Goal: Transaction & Acquisition: Book appointment/travel/reservation

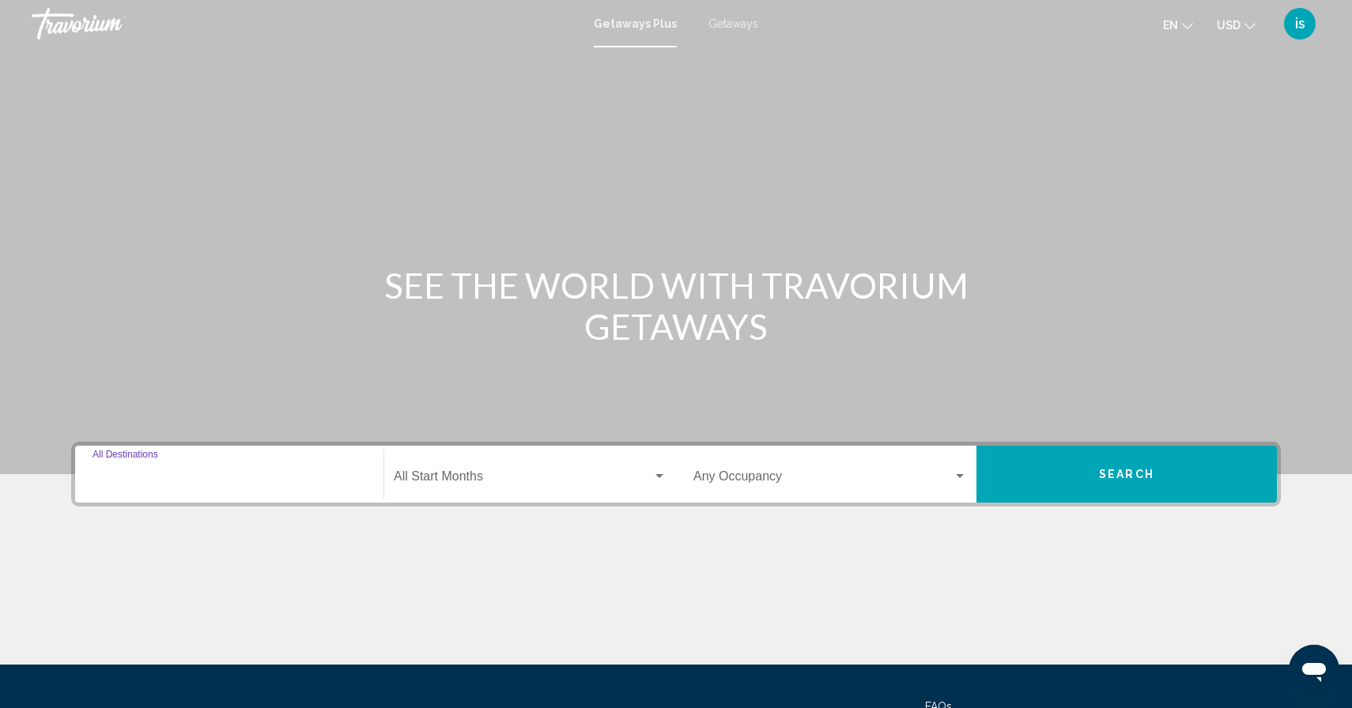
click at [196, 477] on input "Destination All Destinations" at bounding box center [228, 480] width 273 height 14
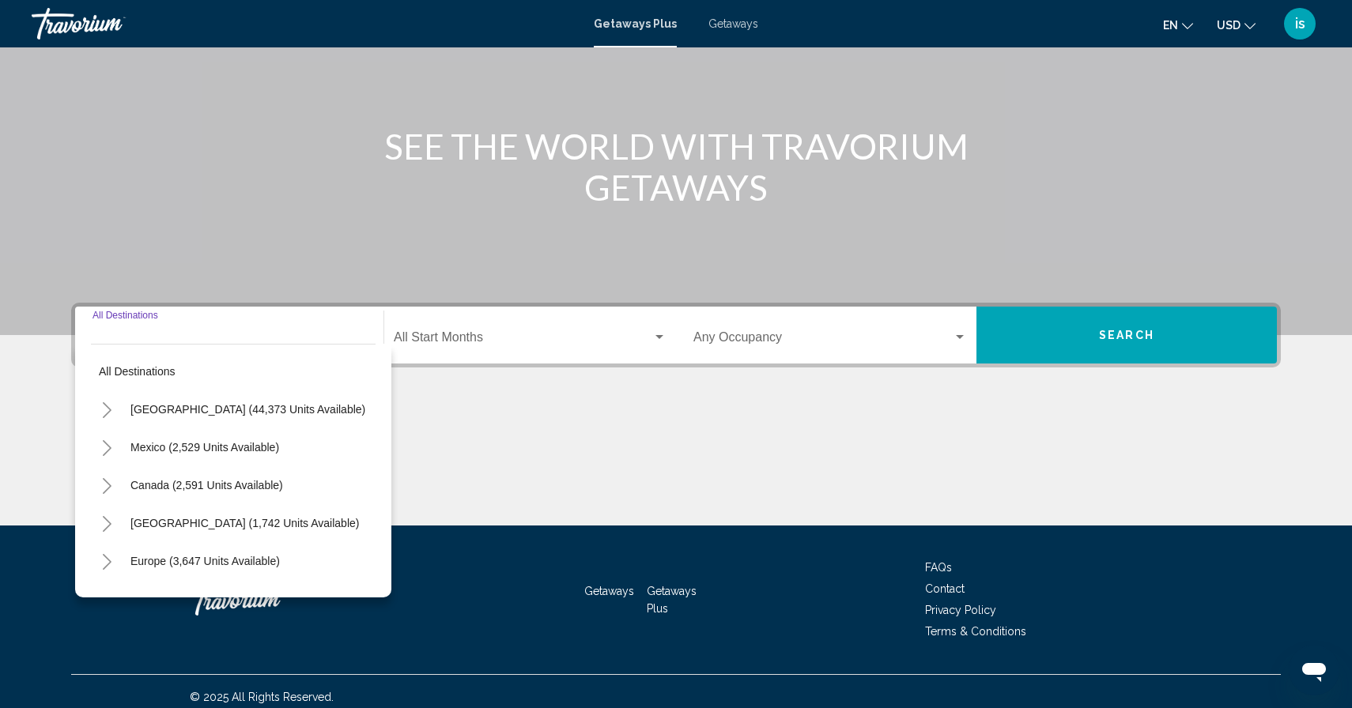
scroll to position [150, 0]
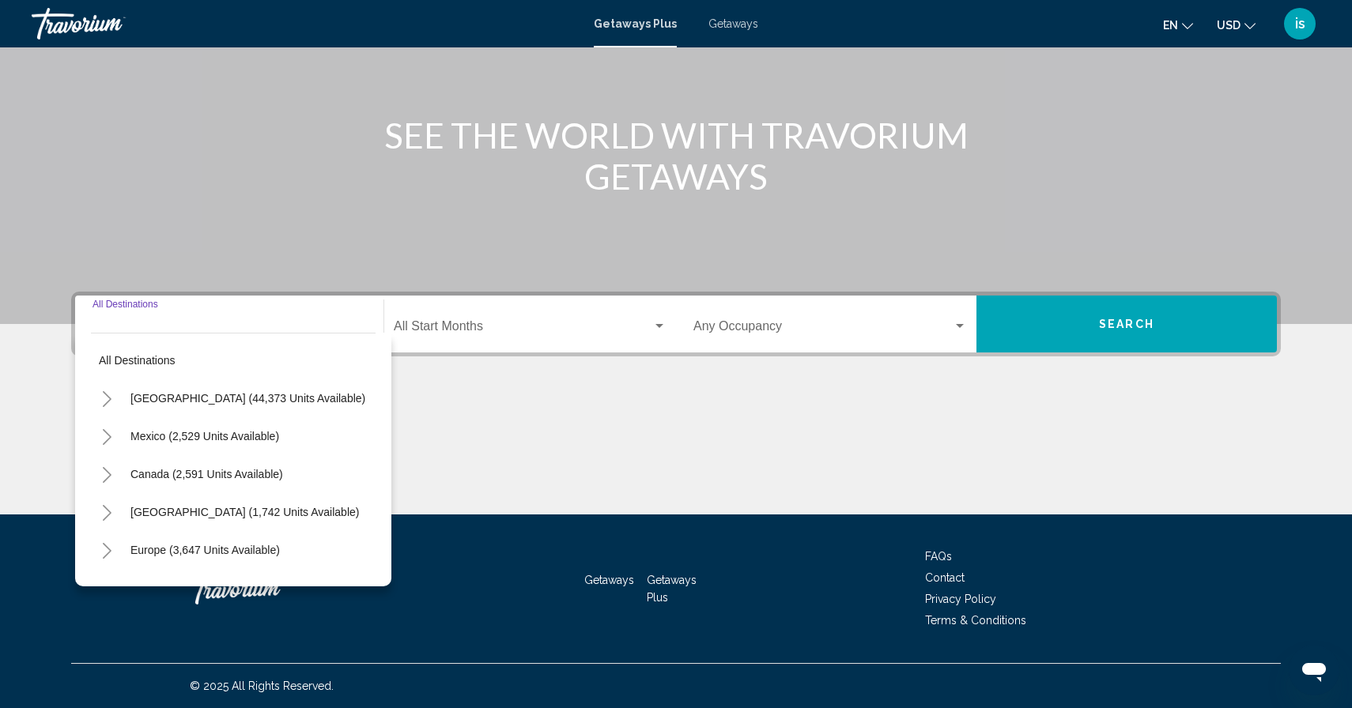
click at [164, 326] on input "Destination All Destinations" at bounding box center [228, 329] width 273 height 14
click at [417, 332] on span "Search widget" at bounding box center [523, 329] width 258 height 14
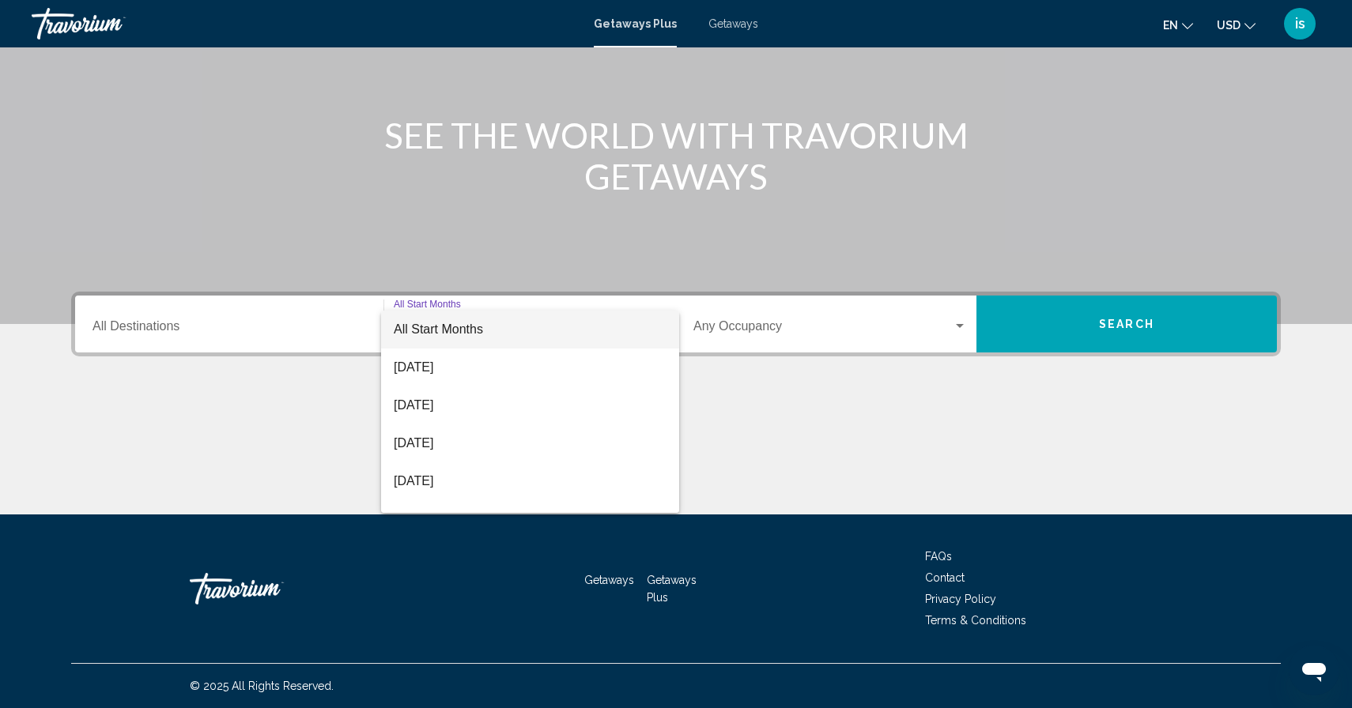
click at [322, 324] on div at bounding box center [676, 354] width 1352 height 708
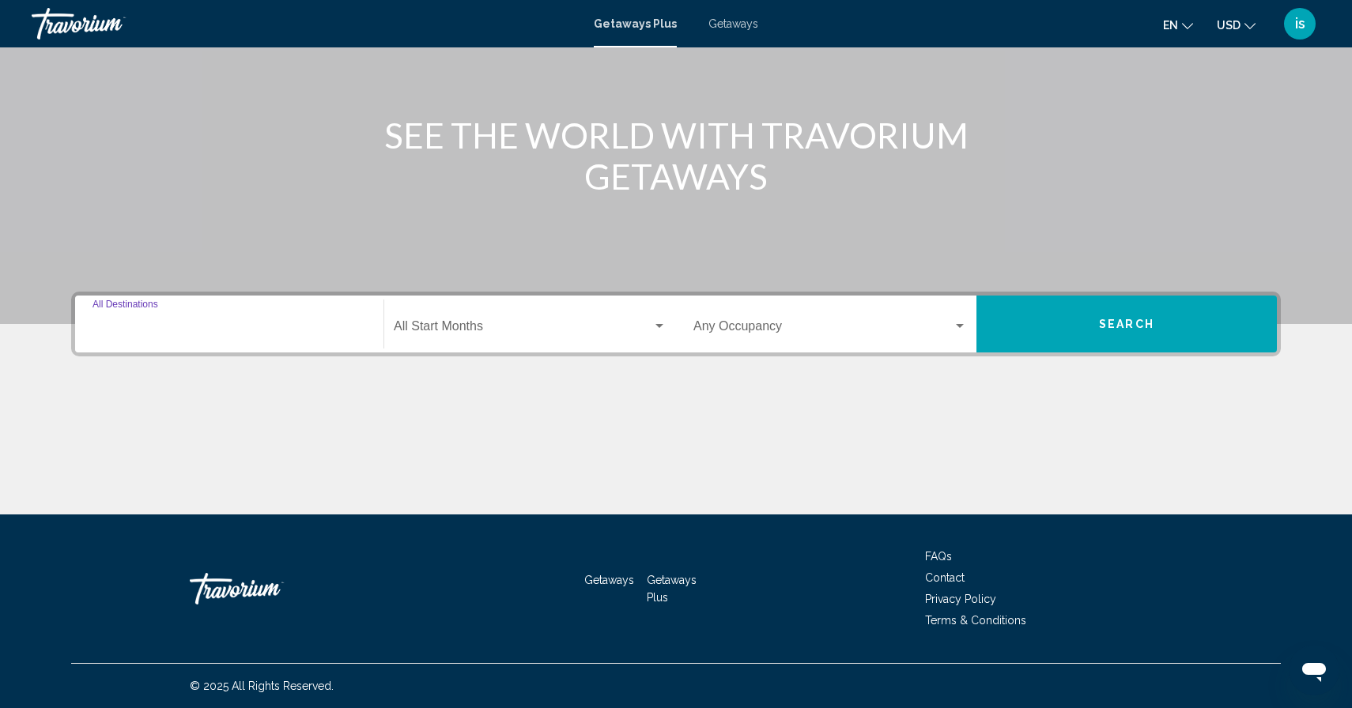
click at [322, 324] on input "Destination All Destinations" at bounding box center [228, 329] width 273 height 14
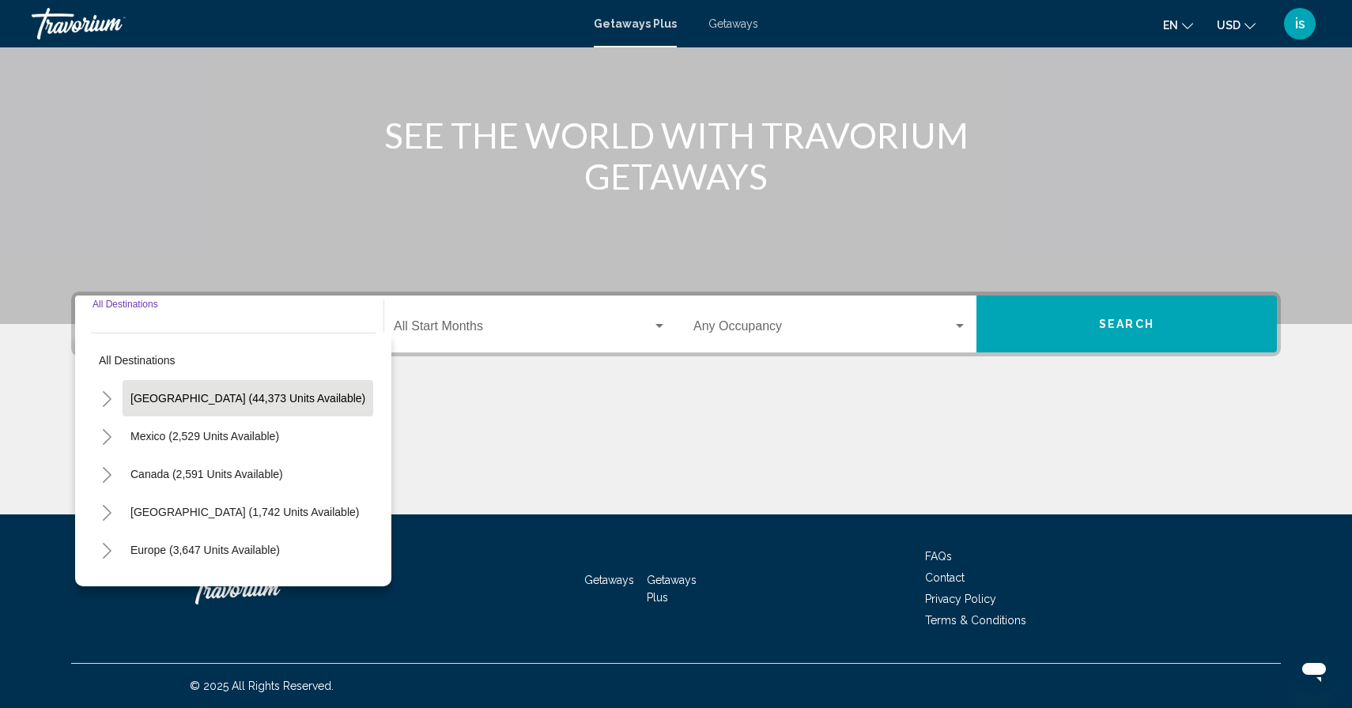
click at [260, 398] on span "[GEOGRAPHIC_DATA] (44,373 units available)" at bounding box center [247, 398] width 235 height 13
type input "**********"
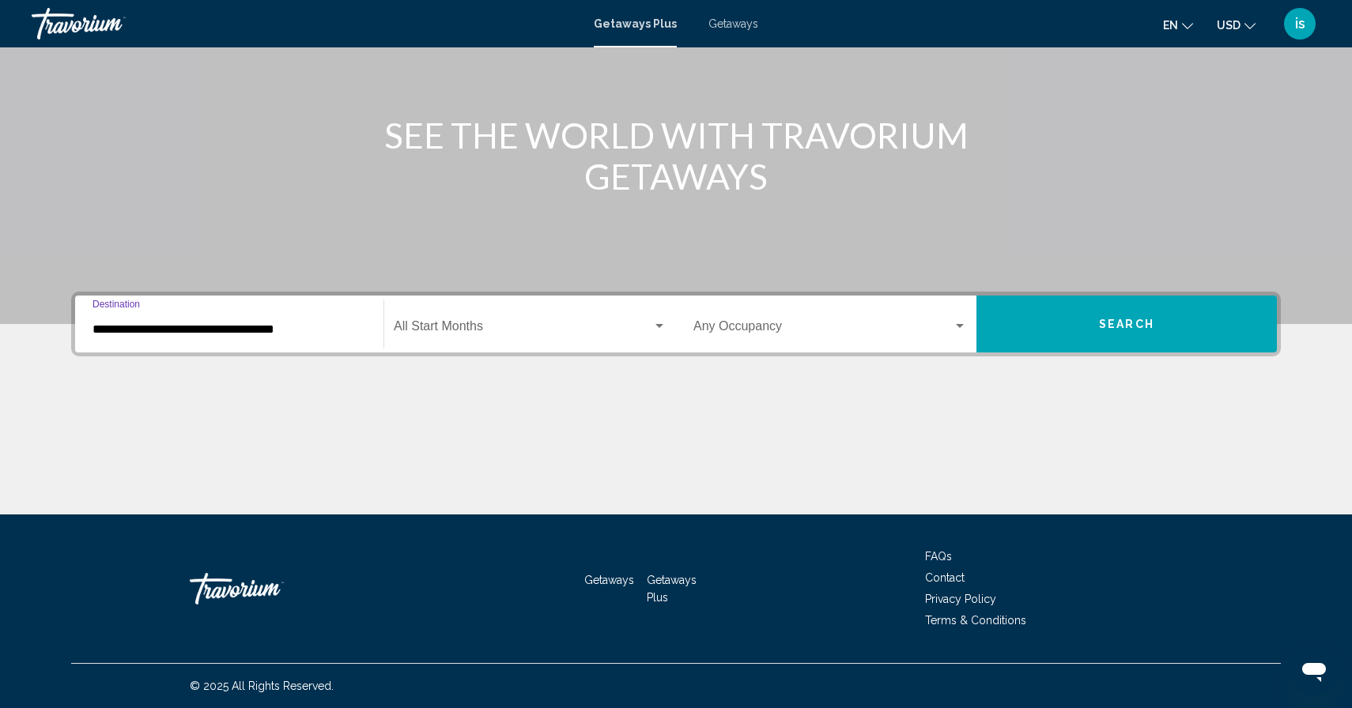
click at [487, 324] on span "Search widget" at bounding box center [523, 329] width 258 height 14
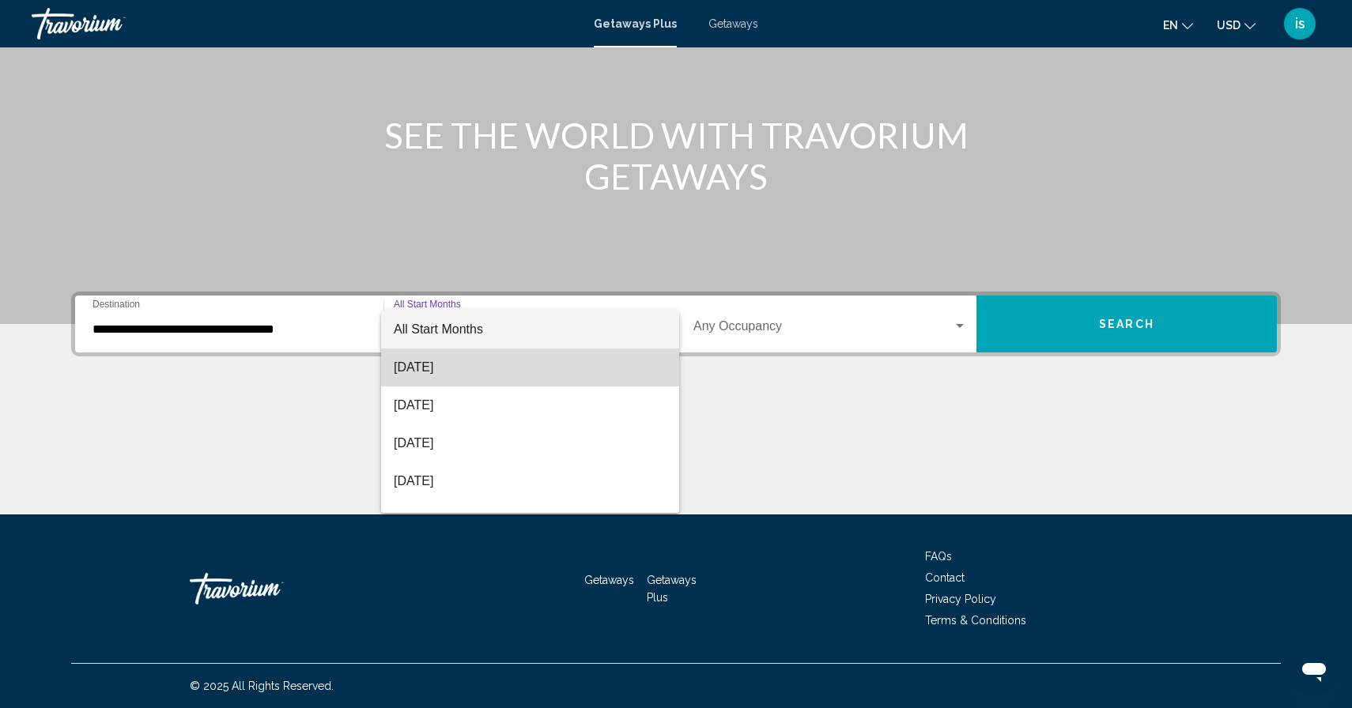
click at [462, 363] on span "[DATE]" at bounding box center [530, 368] width 273 height 38
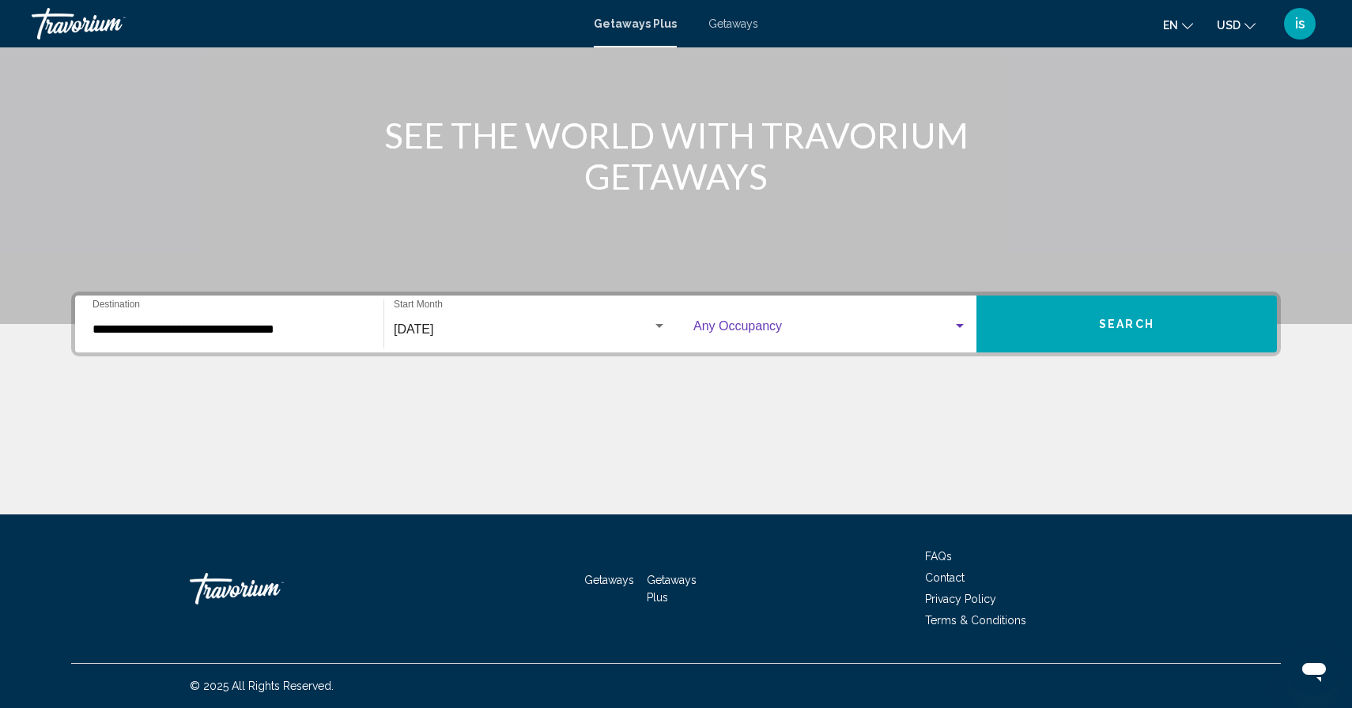
click at [723, 333] on span "Search widget" at bounding box center [822, 329] width 259 height 14
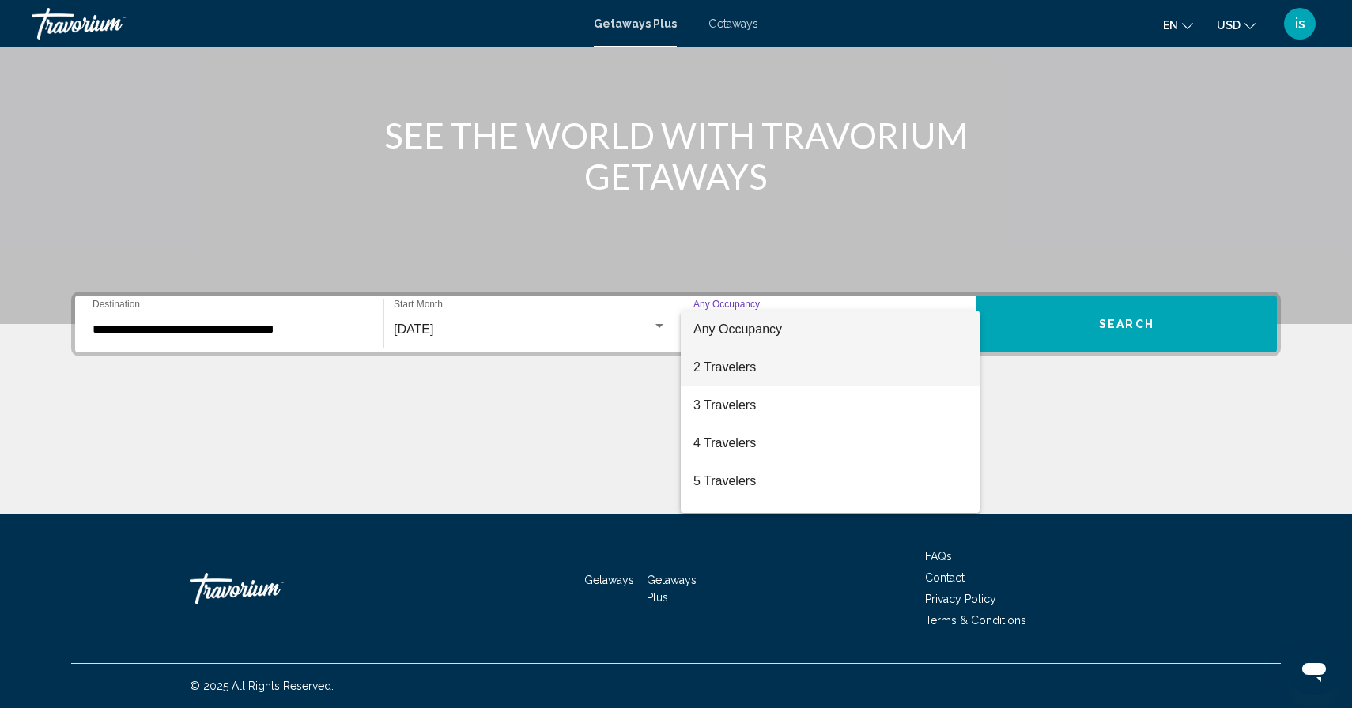
click at [710, 379] on span "2 Travelers" at bounding box center [829, 368] width 273 height 38
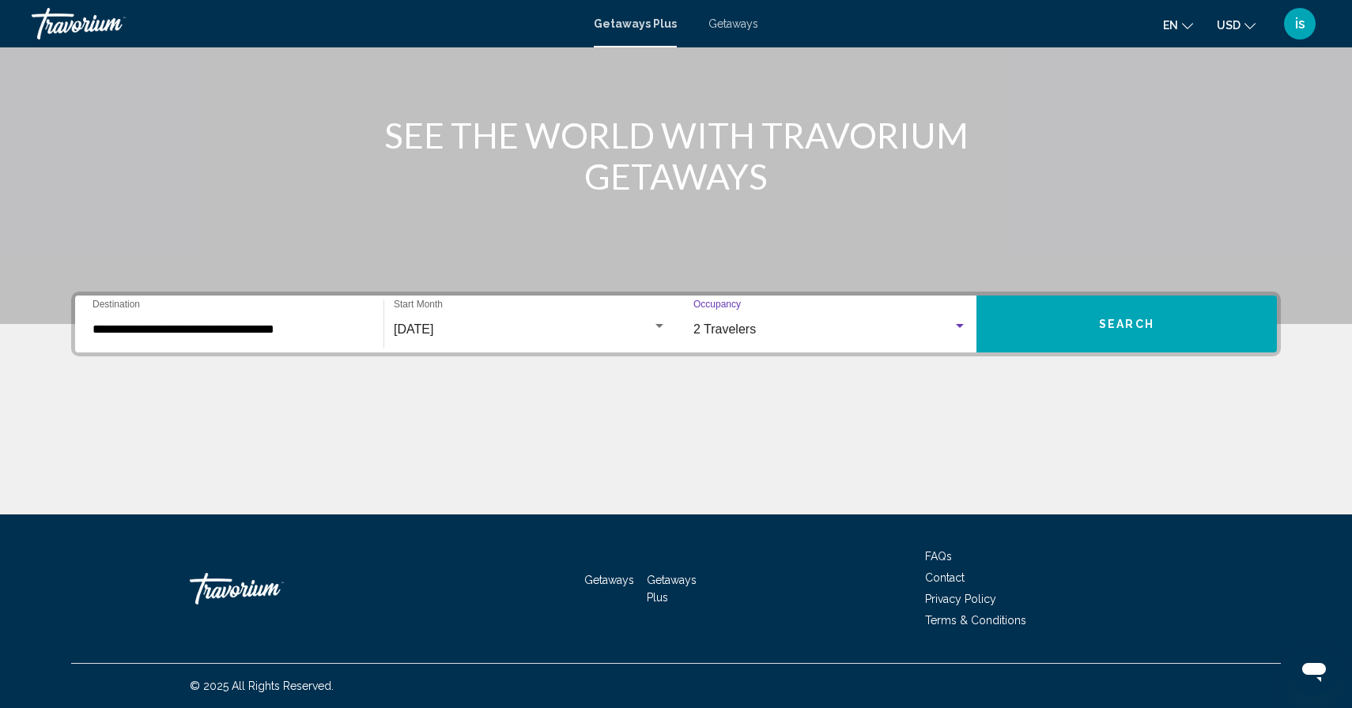
click at [1090, 317] on button "Search" at bounding box center [1126, 324] width 300 height 57
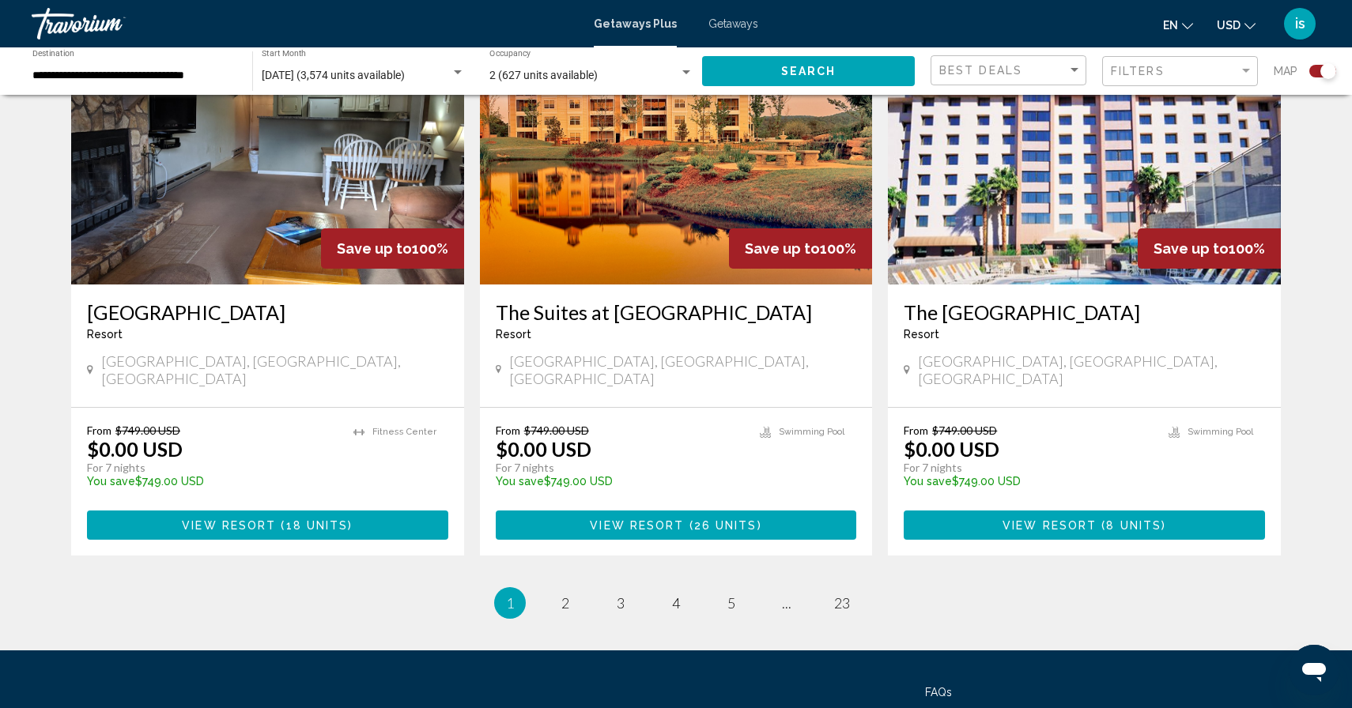
scroll to position [2300, 0]
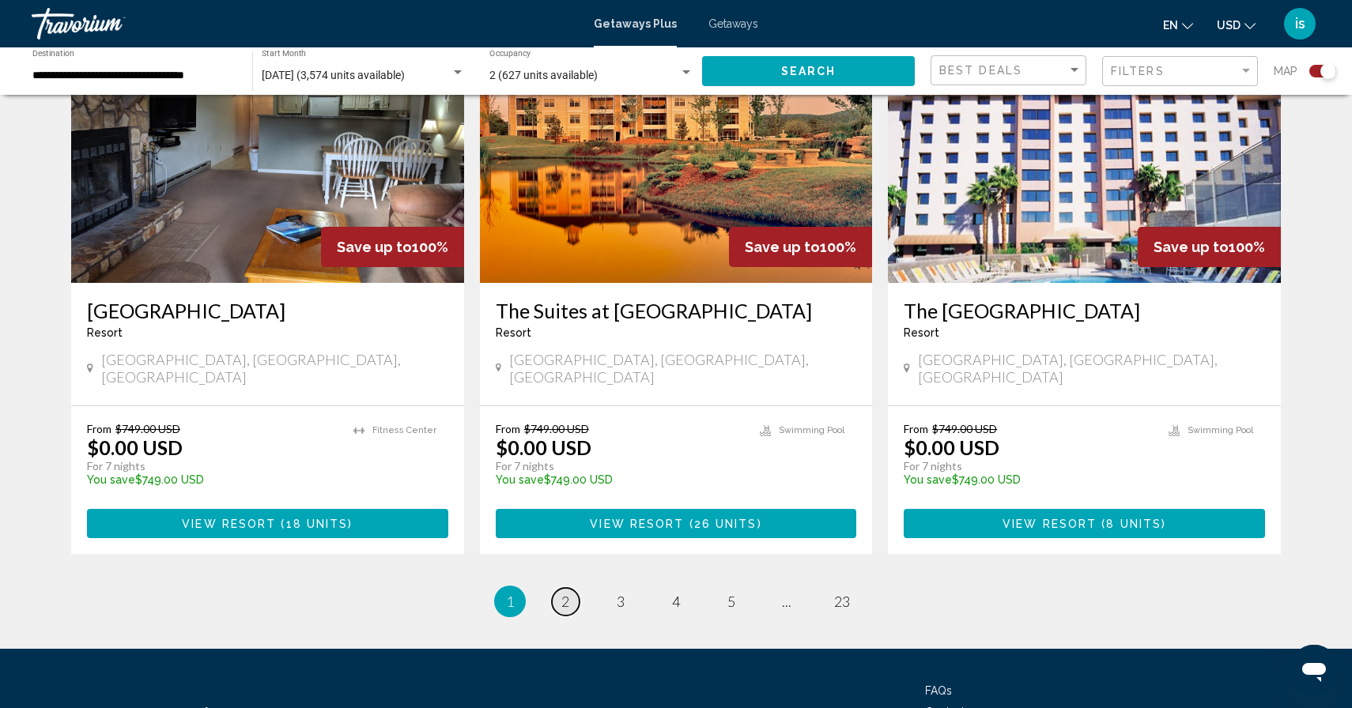
click at [561, 593] on span "2" at bounding box center [565, 601] width 8 height 17
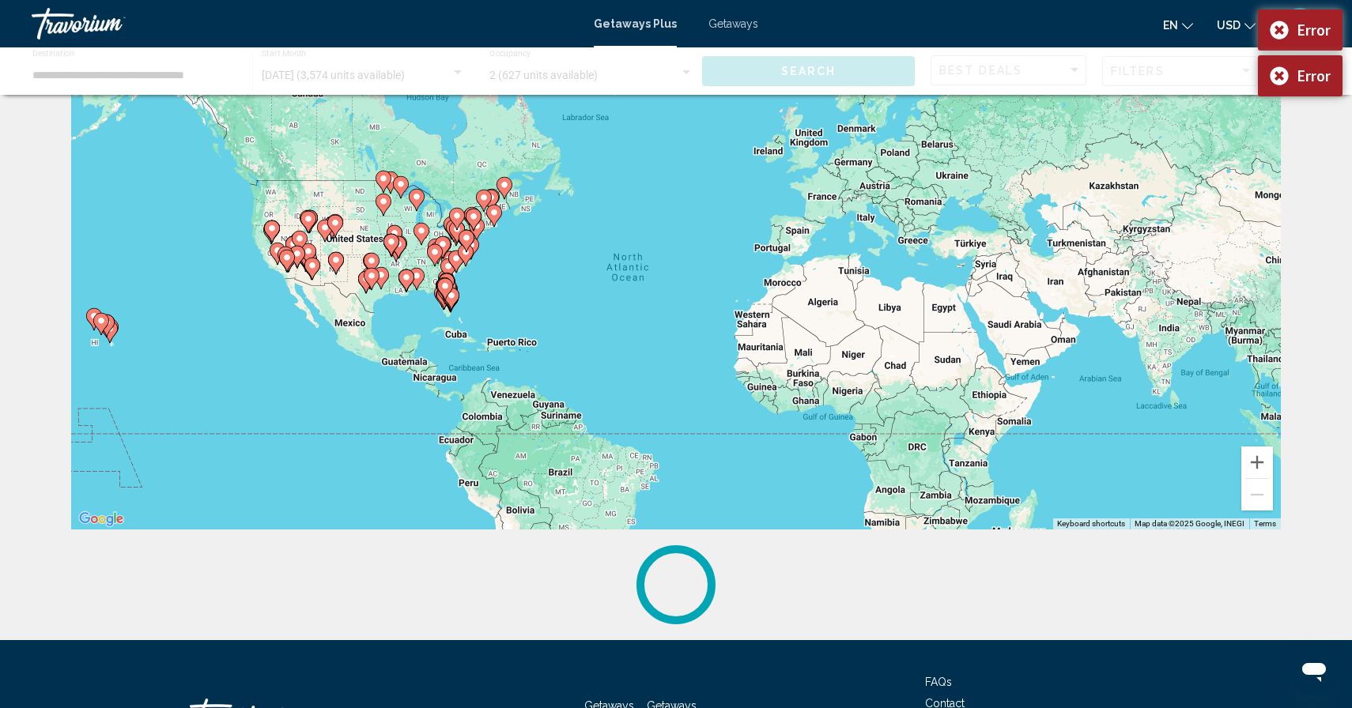
scroll to position [181, 0]
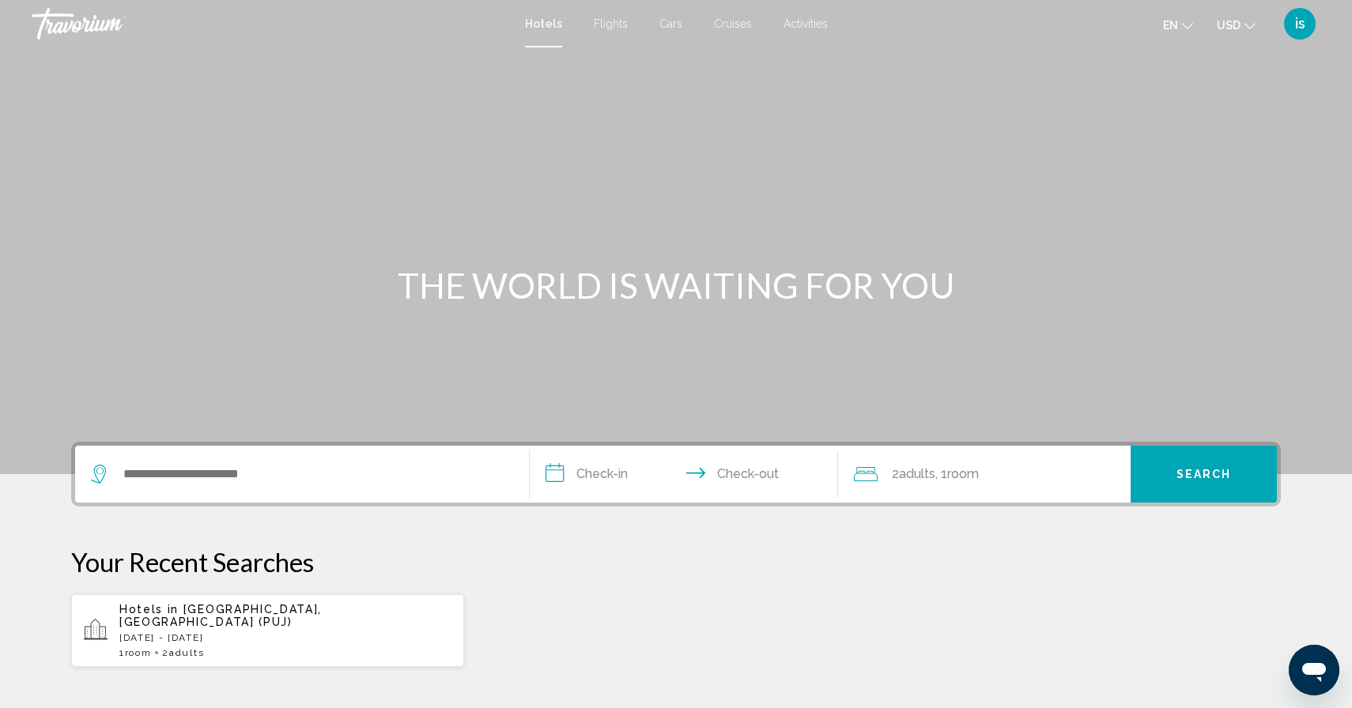
click at [141, 501] on div "Search widget" at bounding box center [302, 474] width 422 height 57
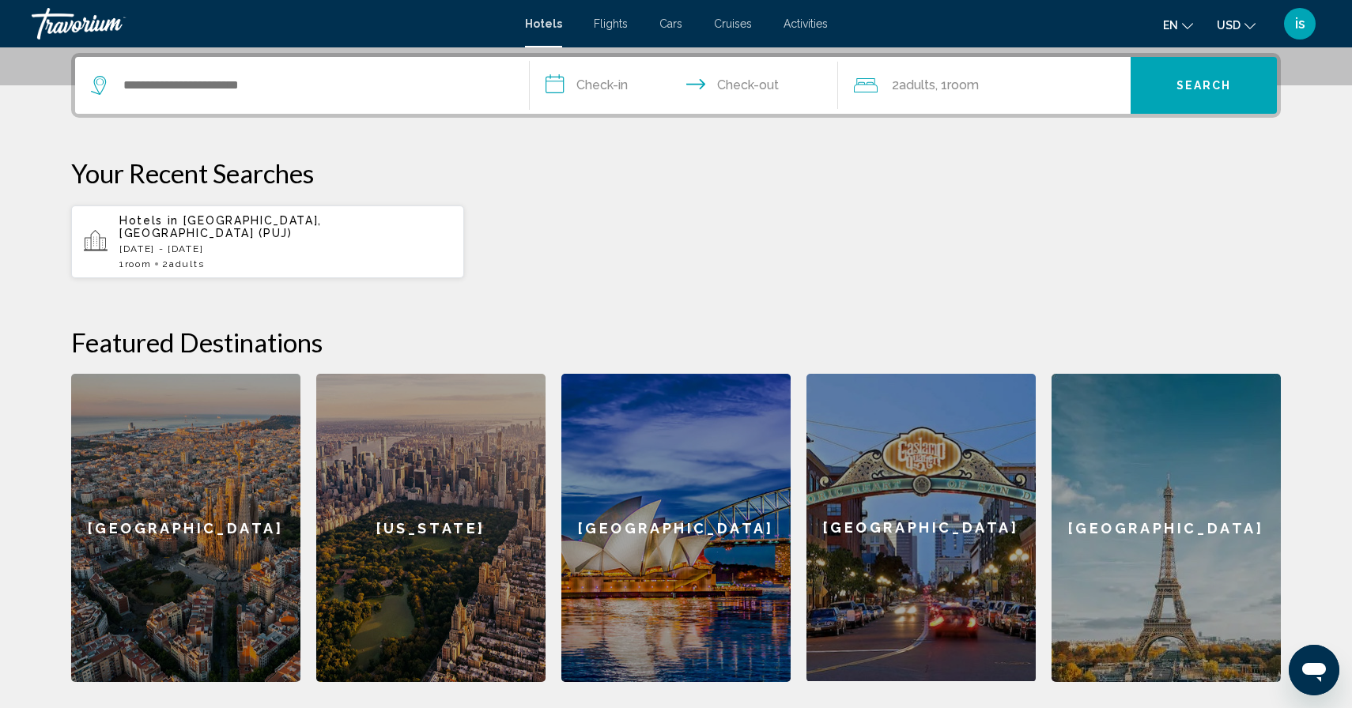
scroll to position [390, 0]
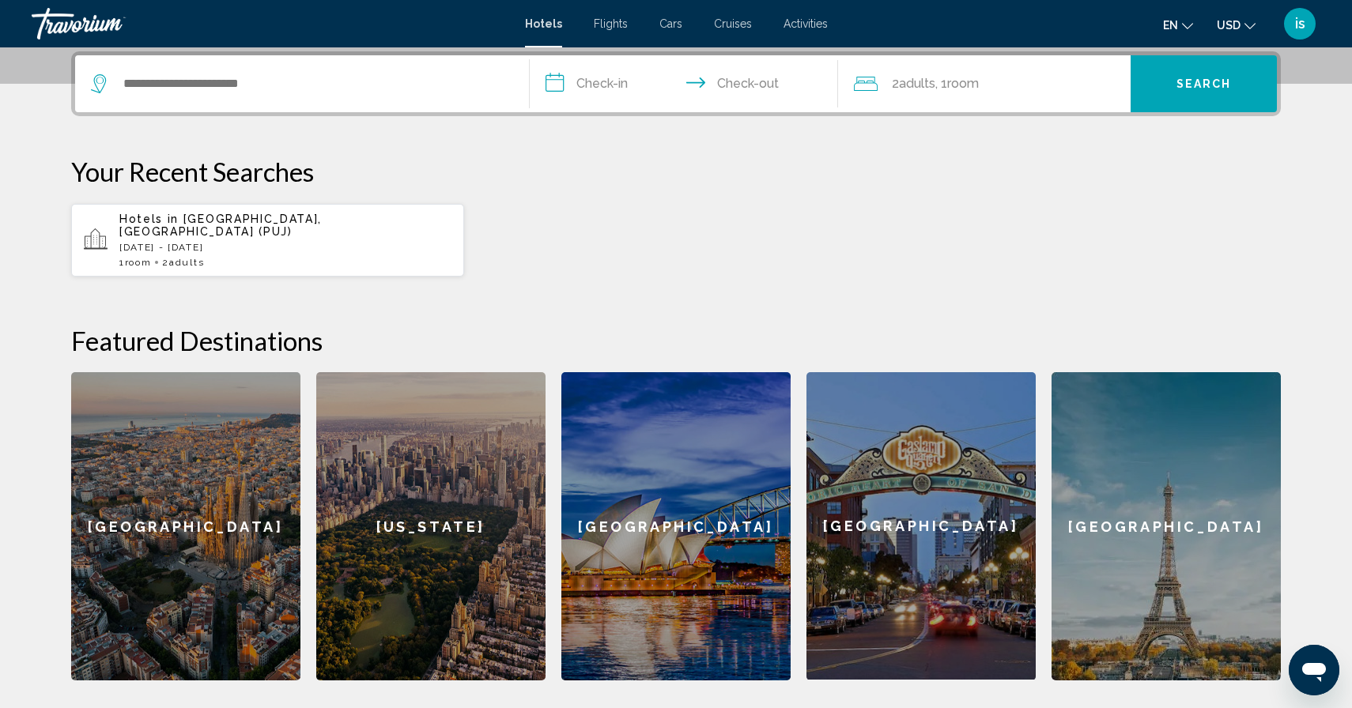
click at [161, 63] on div "Search widget" at bounding box center [302, 83] width 422 height 57
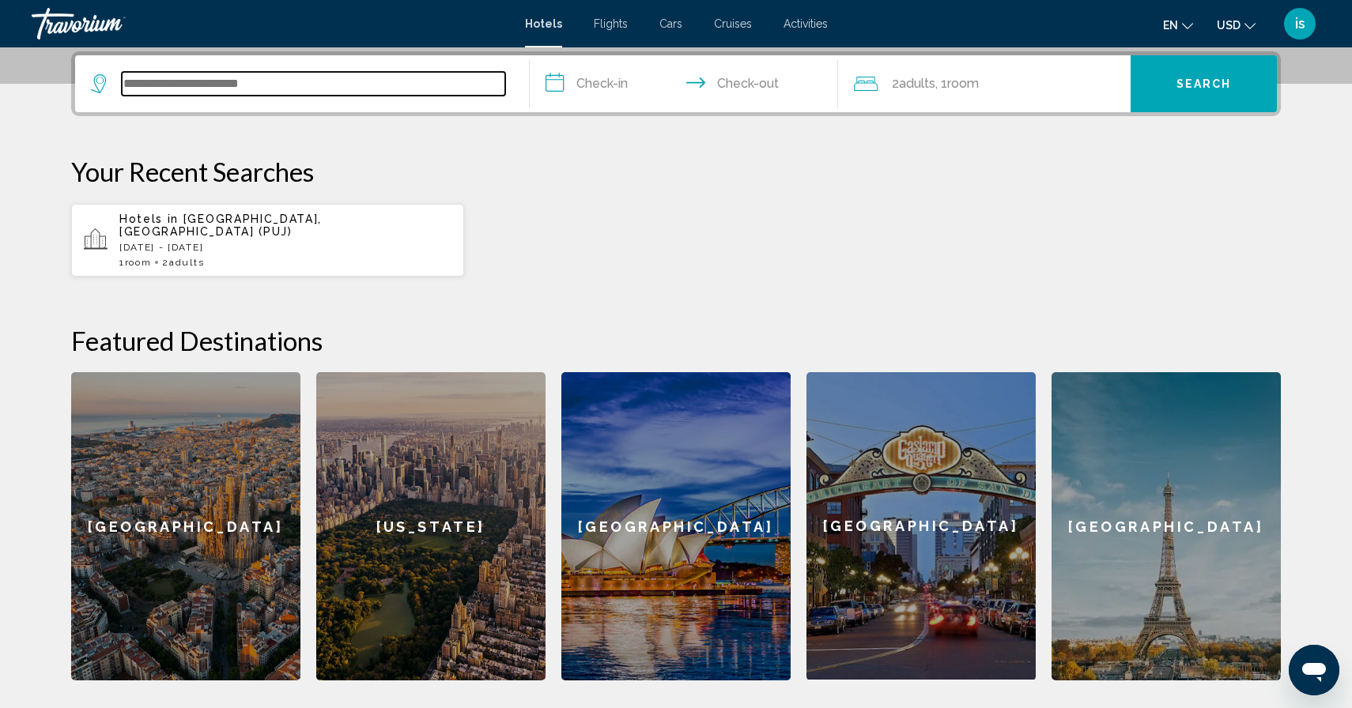
click at [149, 92] on input "Search widget" at bounding box center [313, 84] width 383 height 24
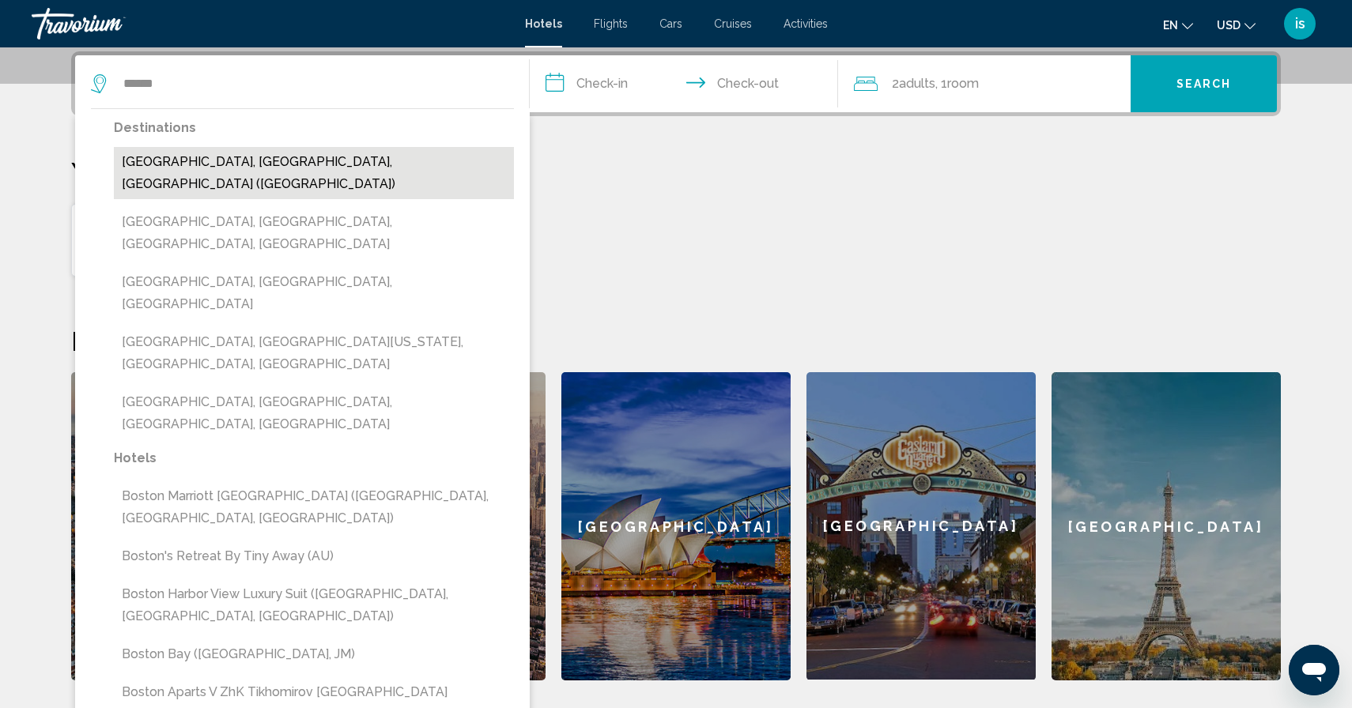
click at [149, 167] on button "Boston, MA, United States (BOS)" at bounding box center [314, 173] width 400 height 52
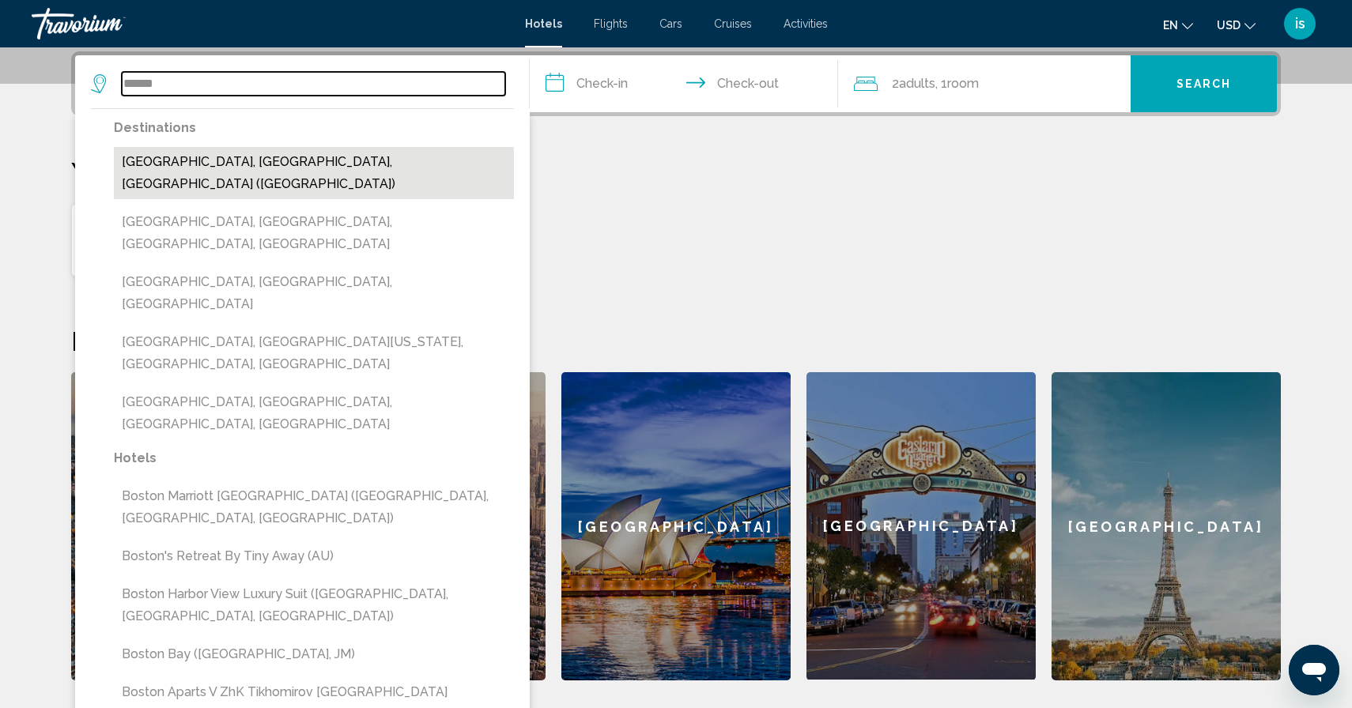
type input "**********"
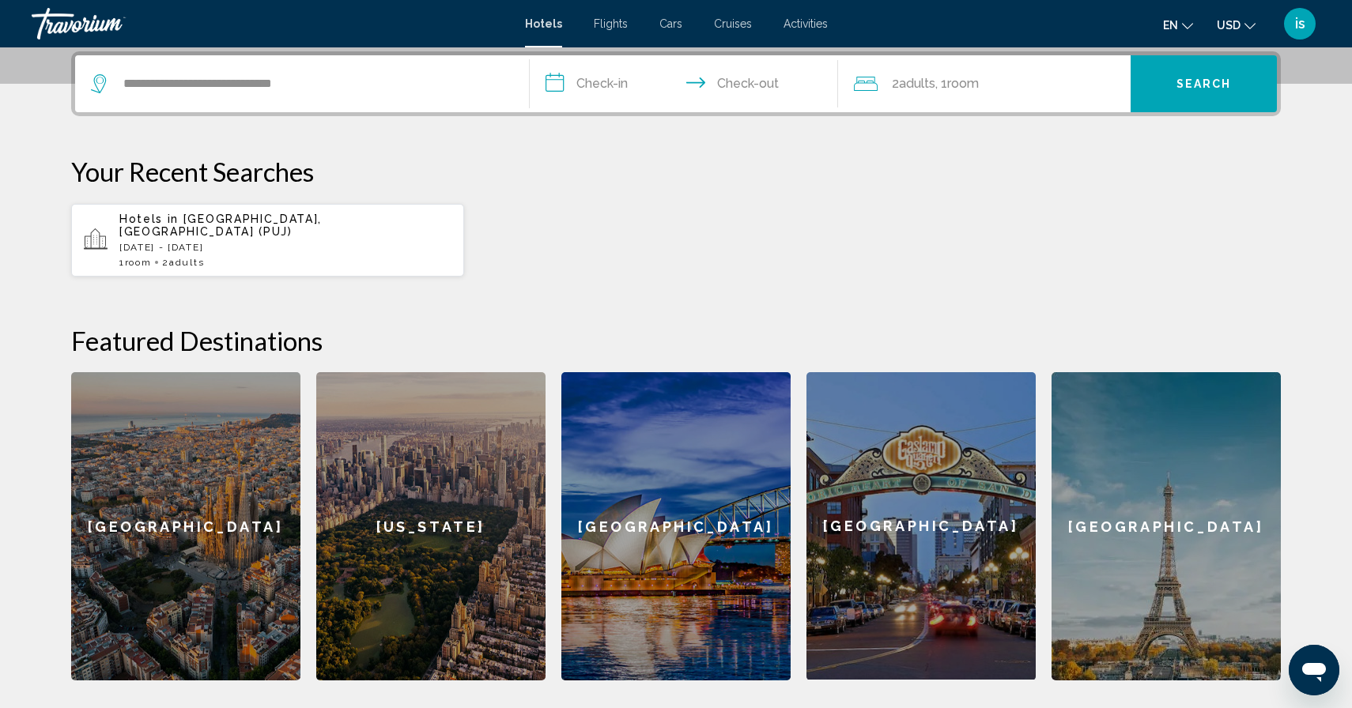
click at [600, 87] on input "**********" at bounding box center [687, 86] width 315 height 62
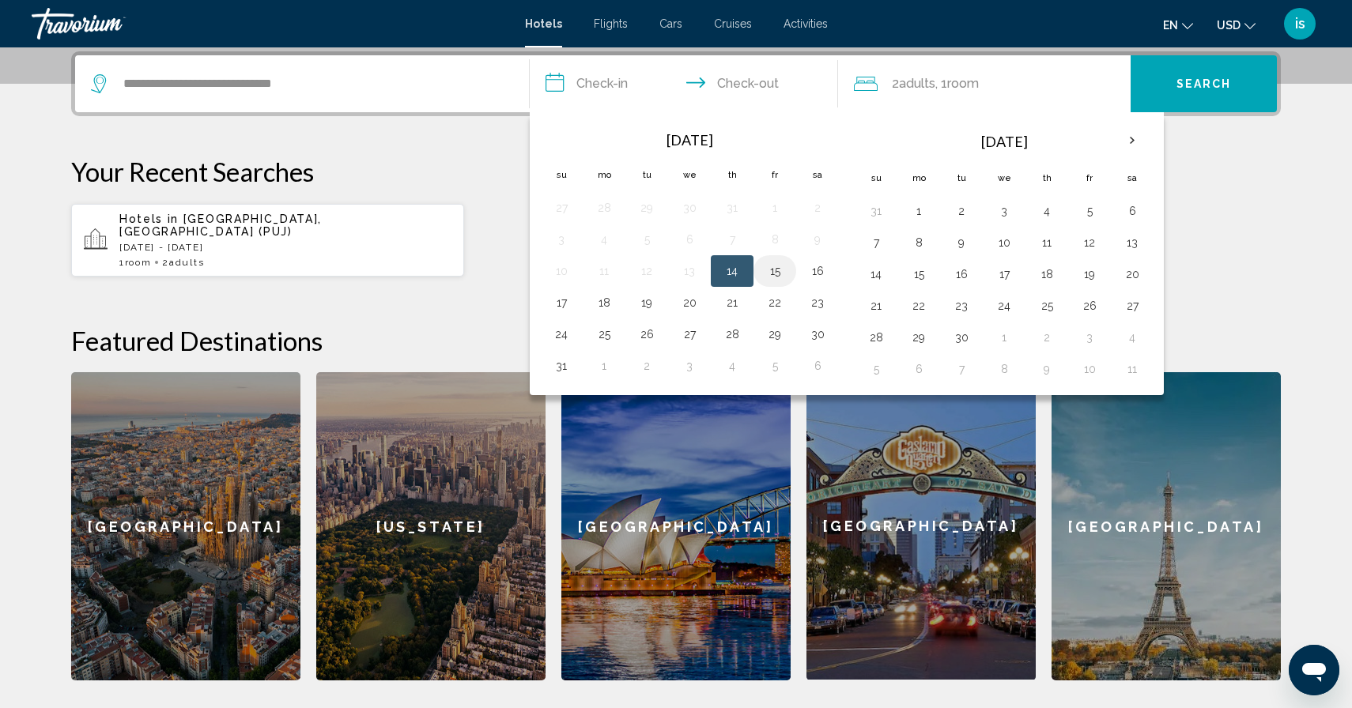
click at [780, 273] on button "15" at bounding box center [774, 271] width 25 height 22
click at [563, 304] on button "17" at bounding box center [561, 303] width 25 height 22
type input "**********"
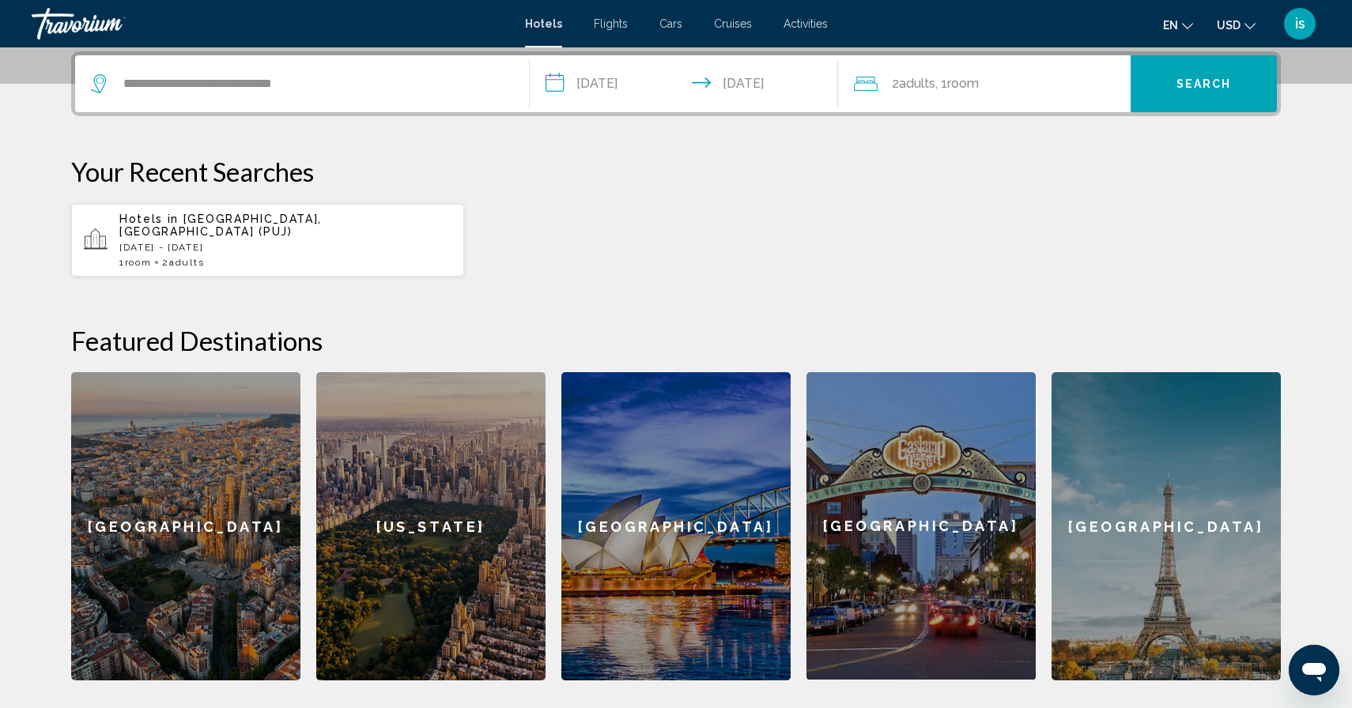
click at [1156, 100] on button "Search" at bounding box center [1203, 83] width 146 height 57
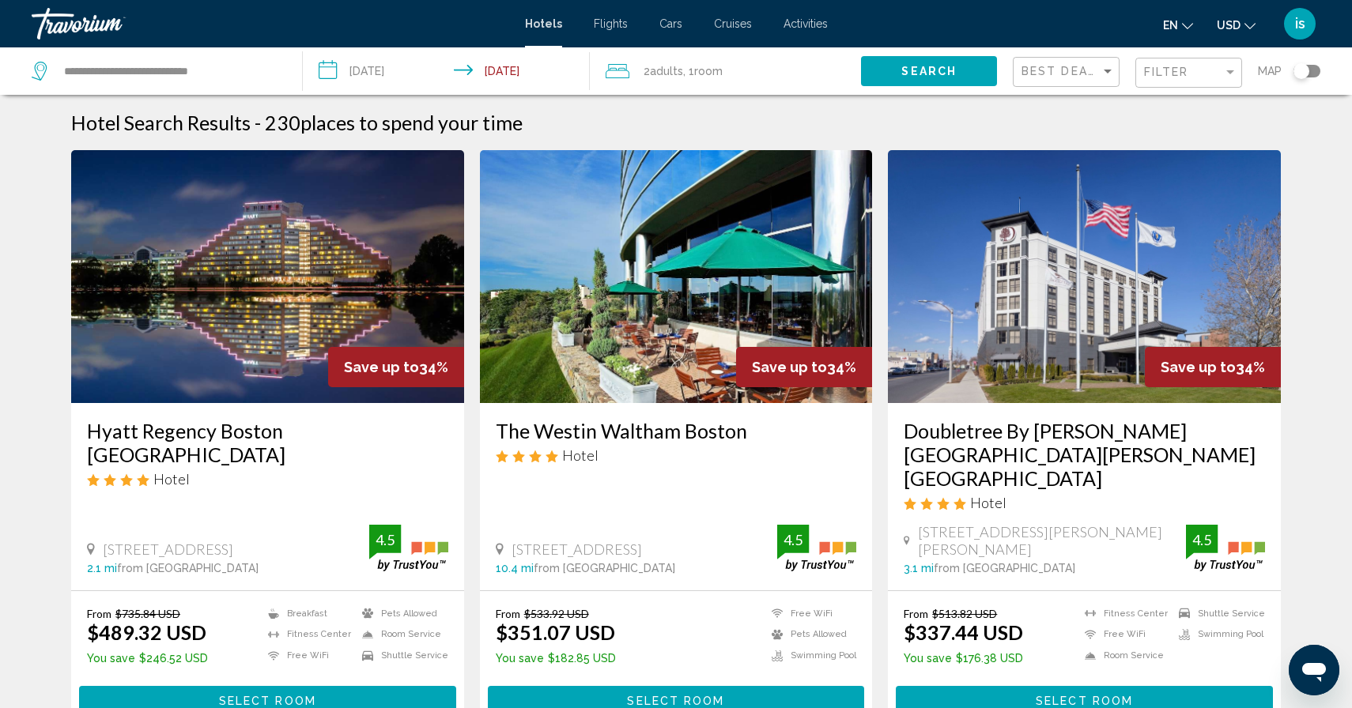
click at [1230, 25] on span "USD" at bounding box center [1228, 25] width 24 height 13
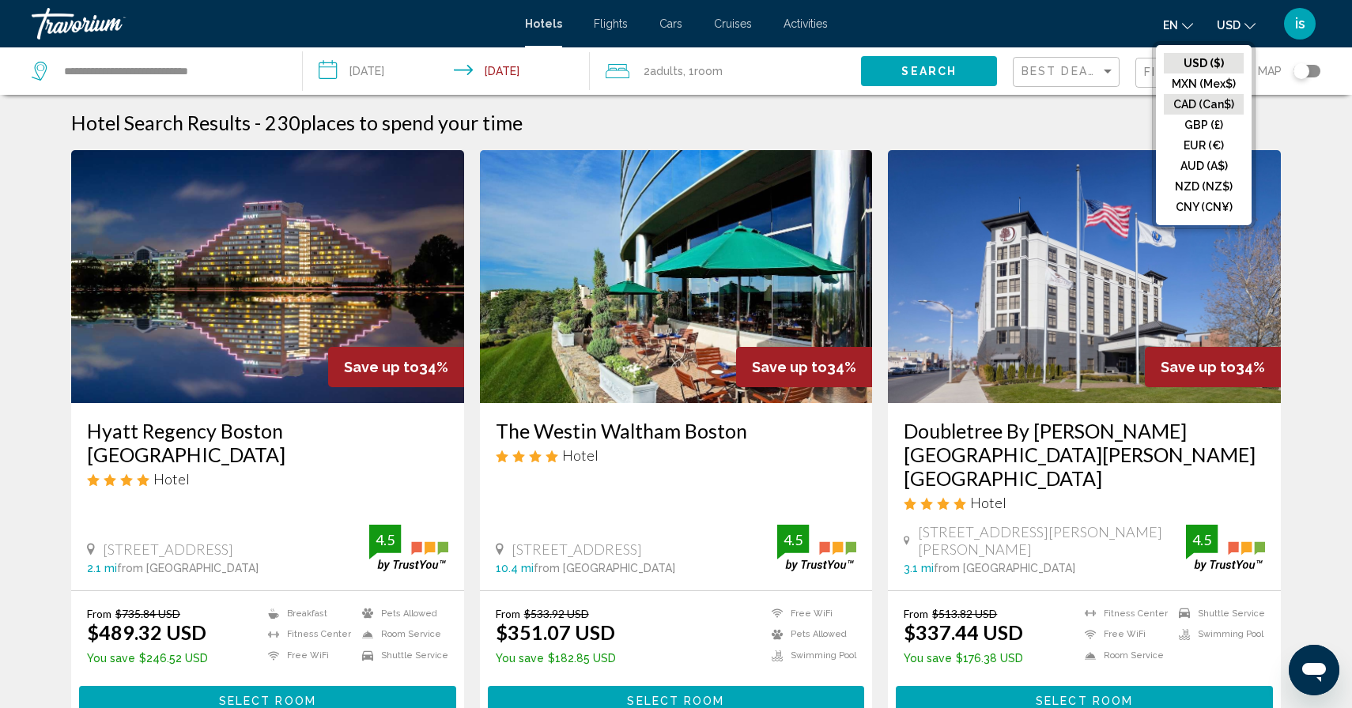
click at [1196, 97] on button "CAD (Can$)" at bounding box center [1203, 104] width 80 height 21
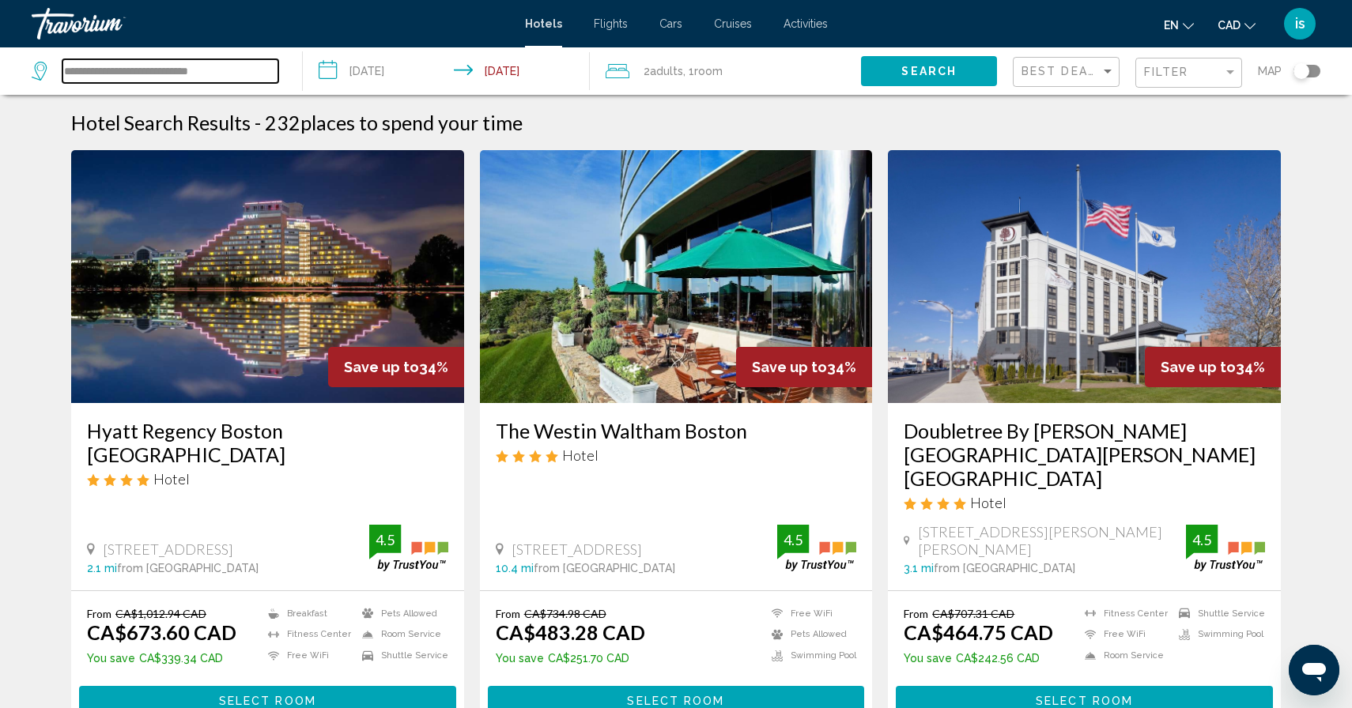
click at [173, 66] on input "**********" at bounding box center [170, 71] width 216 height 24
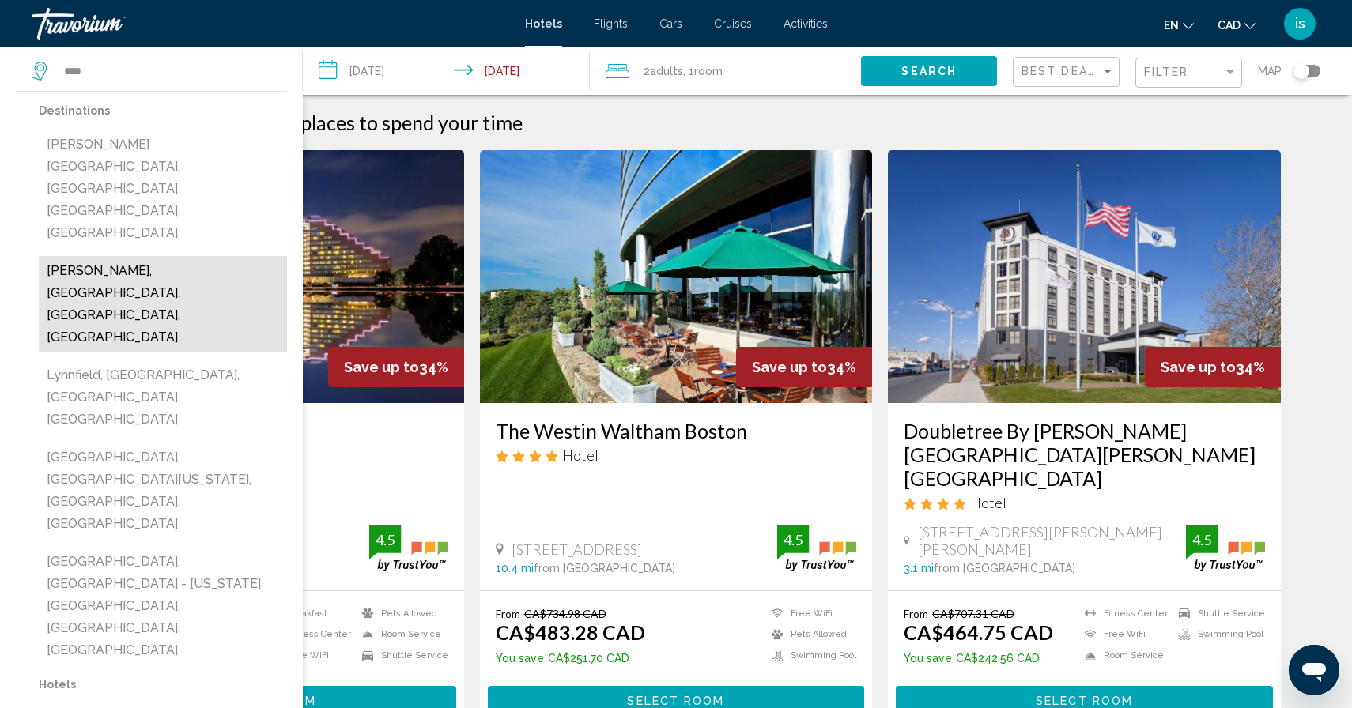
click at [114, 256] on button "Lynn, Boston, MA, United States" at bounding box center [163, 304] width 248 height 96
type input "**********"
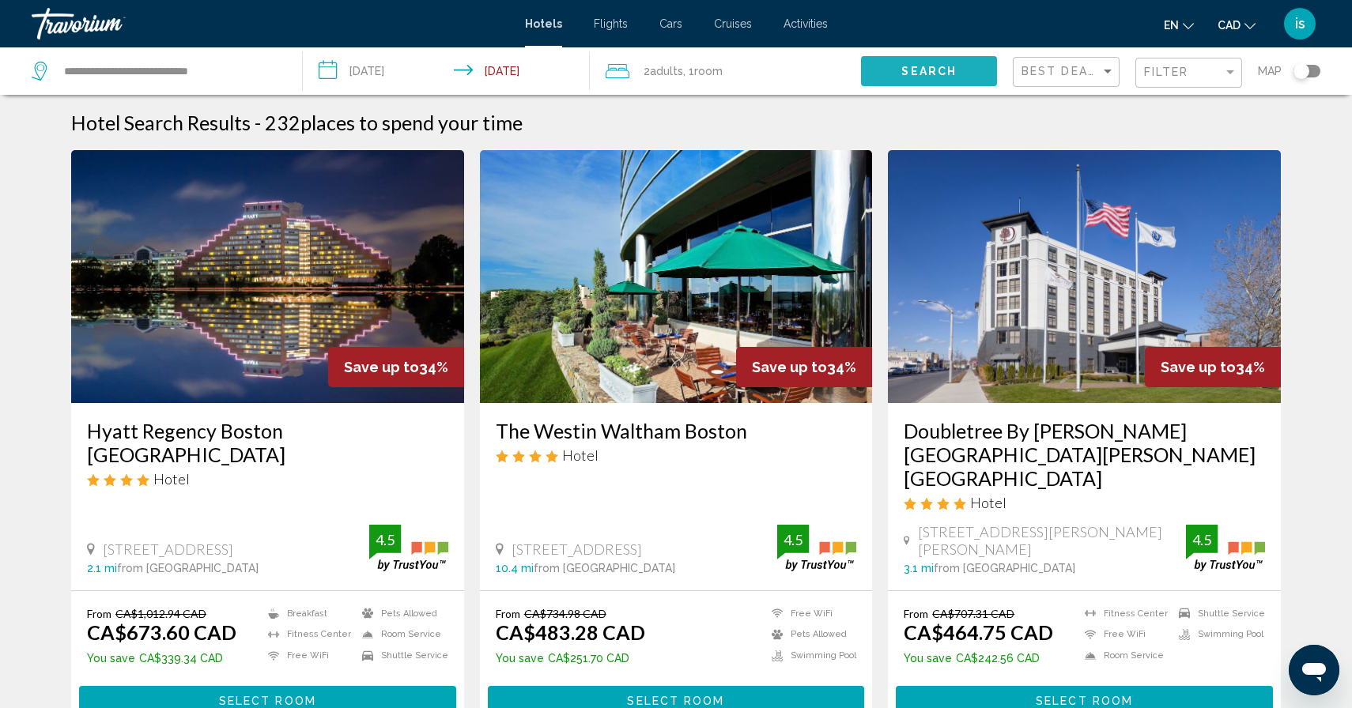
click at [914, 74] on span "Search" at bounding box center [928, 72] width 55 height 13
click at [1068, 78] on div "Best Deals" at bounding box center [1067, 72] width 93 height 29
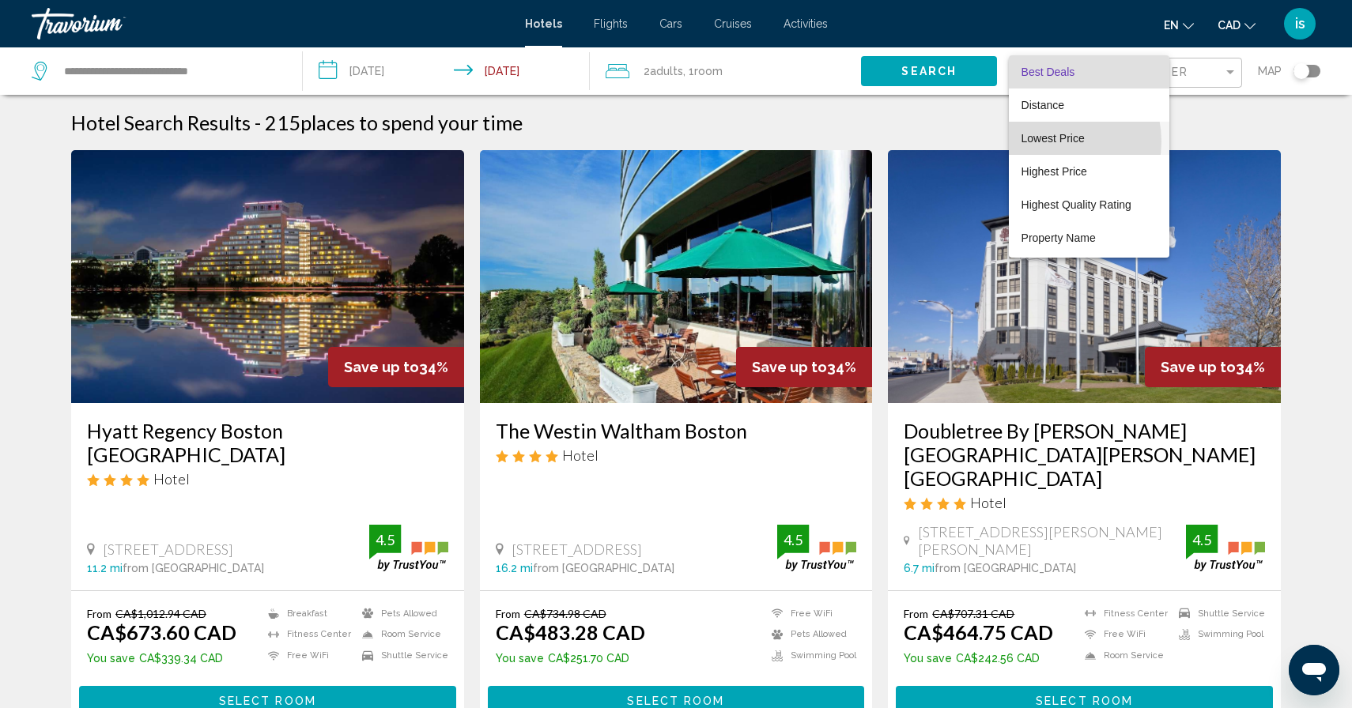
click at [1046, 141] on span "Lowest Price" at bounding box center [1052, 138] width 63 height 13
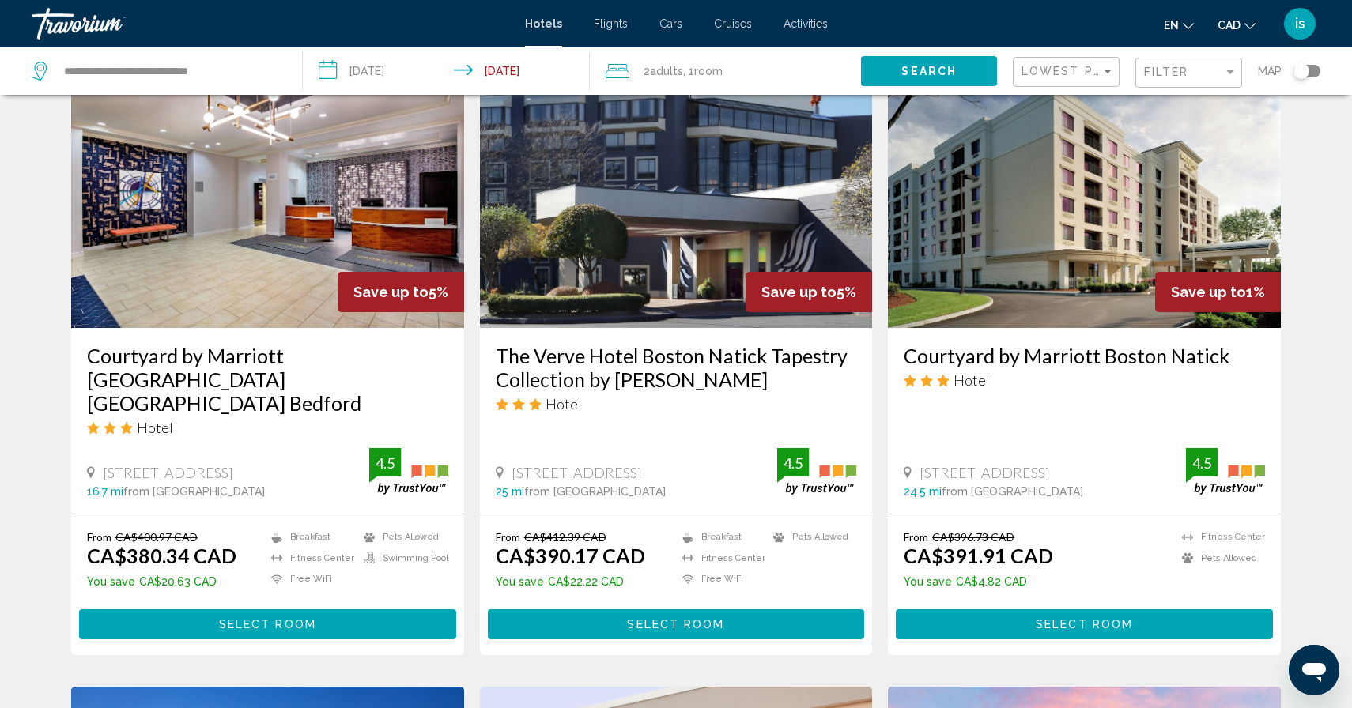
scroll to position [742, 0]
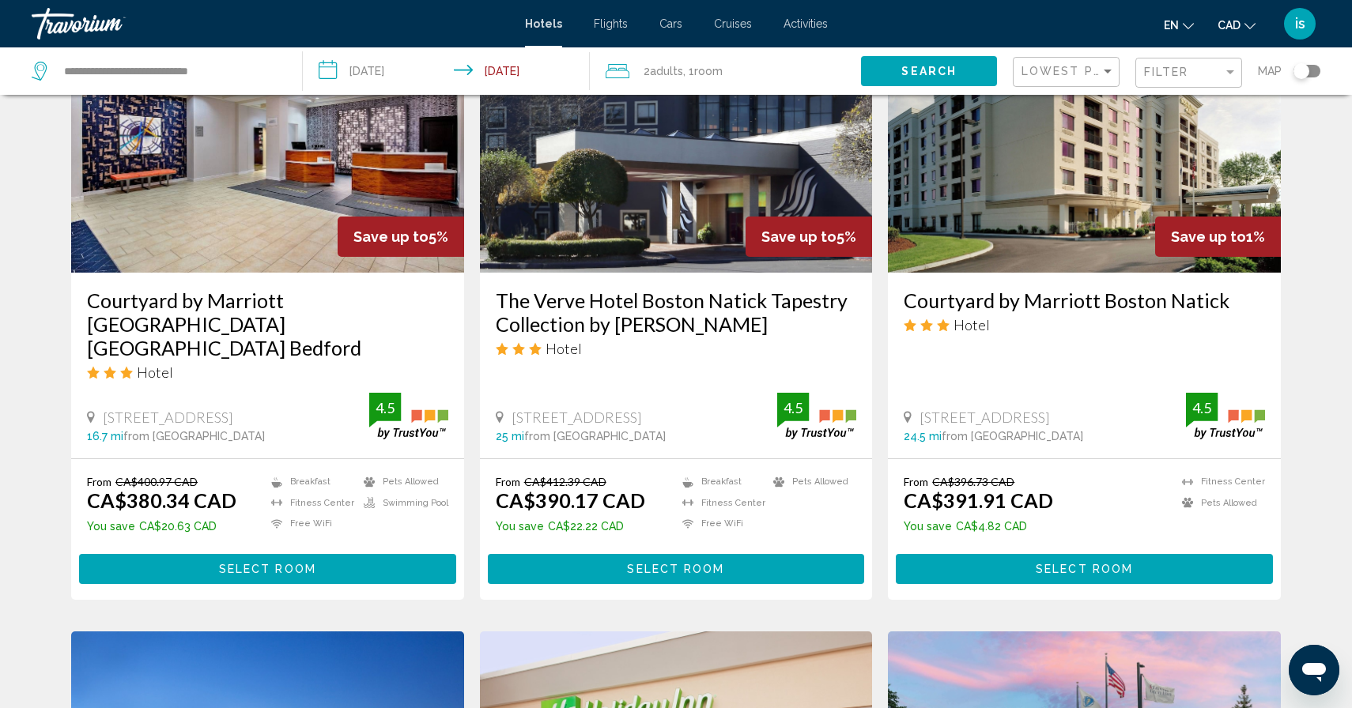
click at [9, 357] on div "Hotel Search Results - 215 places to spend your time Save up to 6% The Boxboro …" at bounding box center [676, 607] width 1352 height 2478
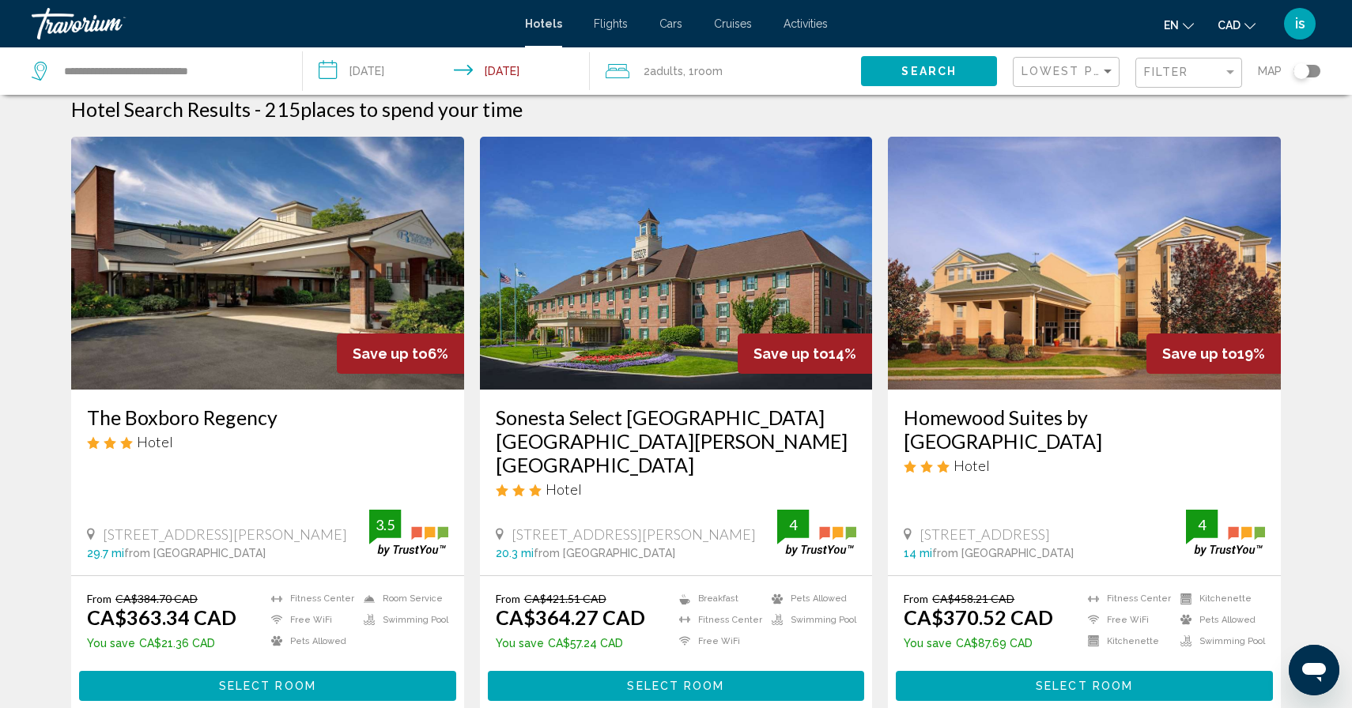
scroll to position [0, 0]
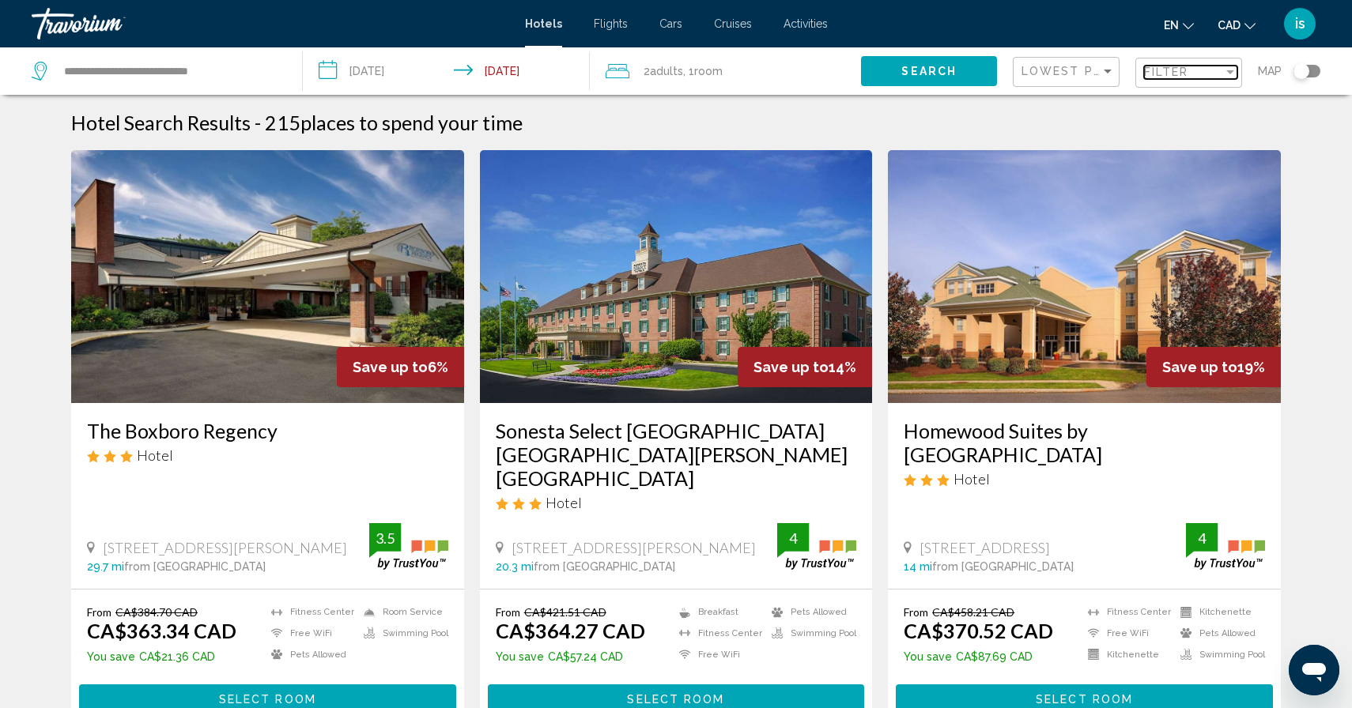
click at [1159, 78] on span "Filter" at bounding box center [1166, 72] width 45 height 13
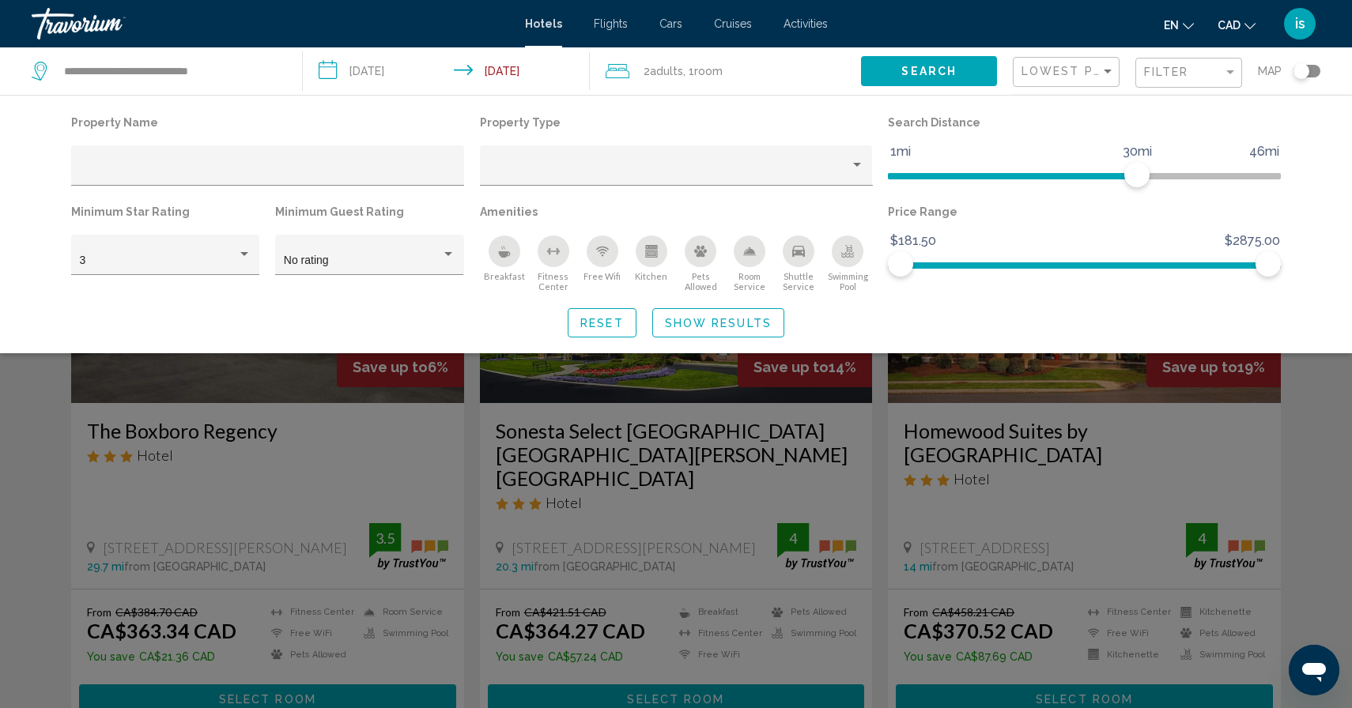
click at [501, 263] on div "Breakfast" at bounding box center [504, 252] width 32 height 32
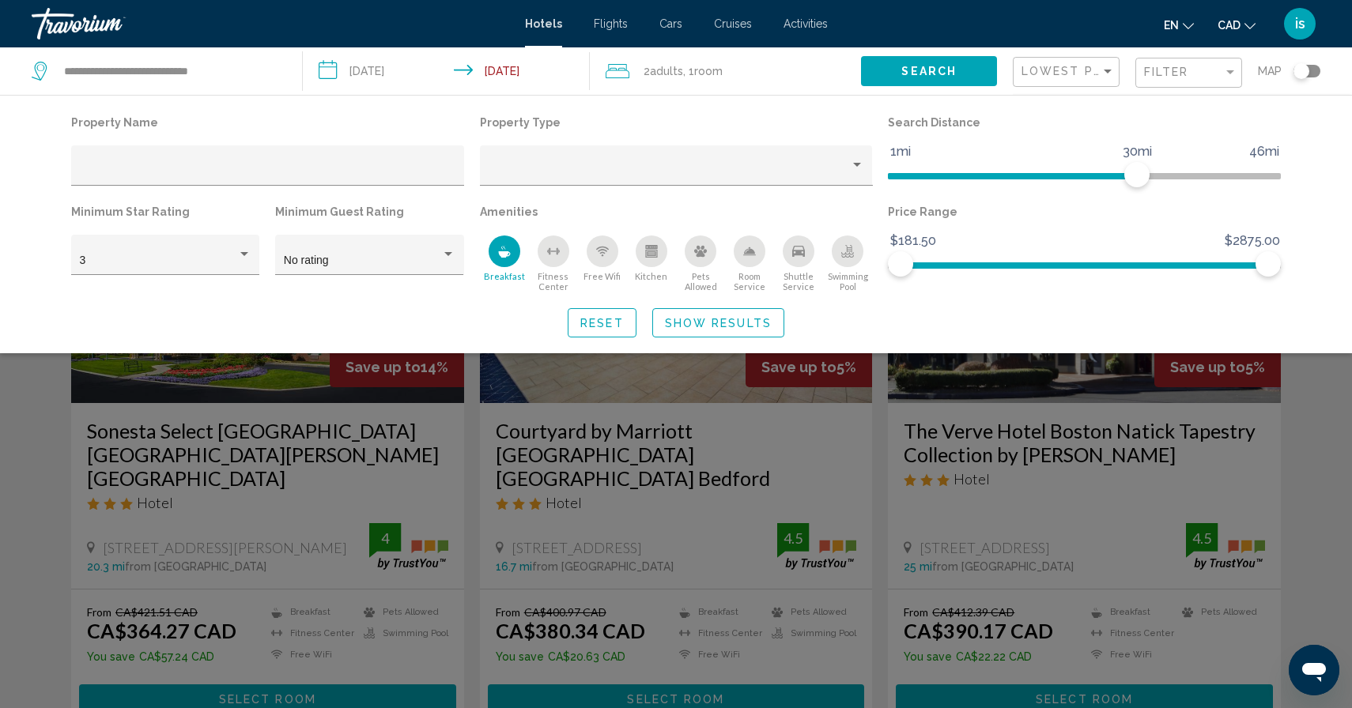
click at [695, 327] on span "Show Results" at bounding box center [718, 323] width 107 height 13
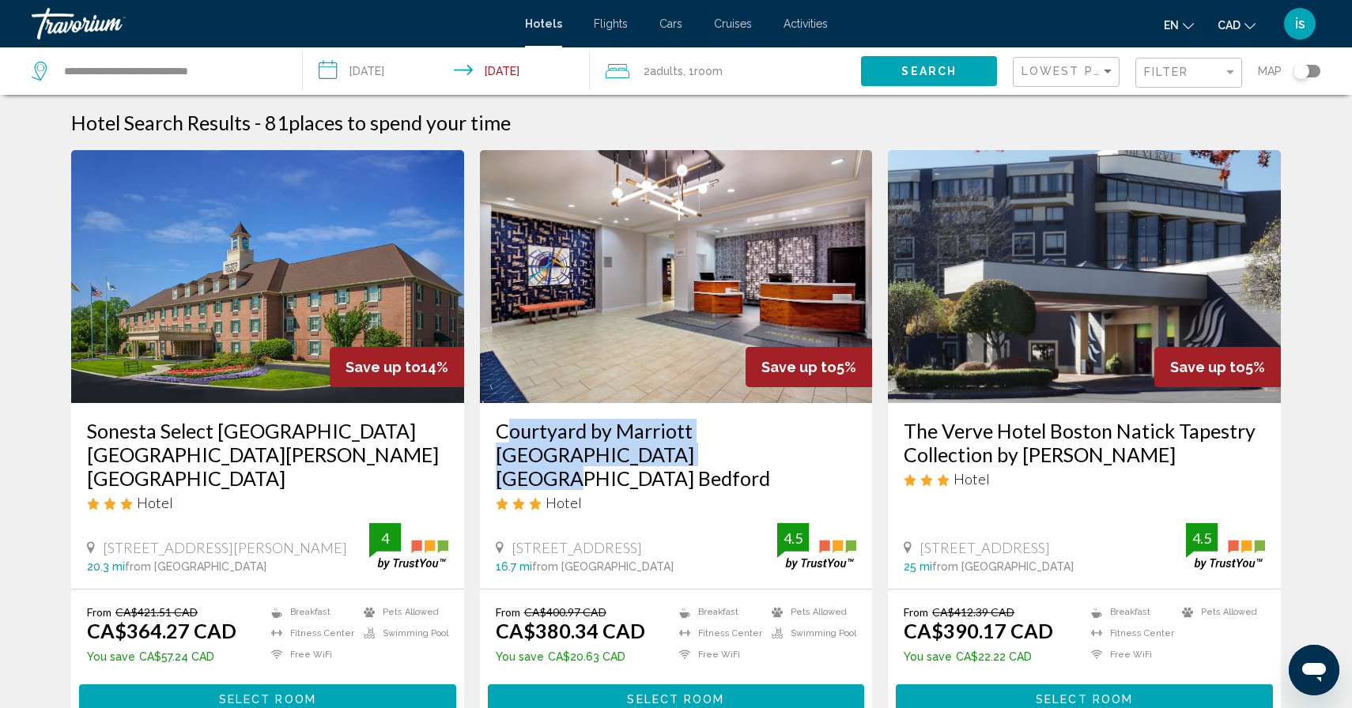
click at [576, 429] on h3 "Courtyard by Marriott Boston Billerica Bedford" at bounding box center [676, 454] width 361 height 71
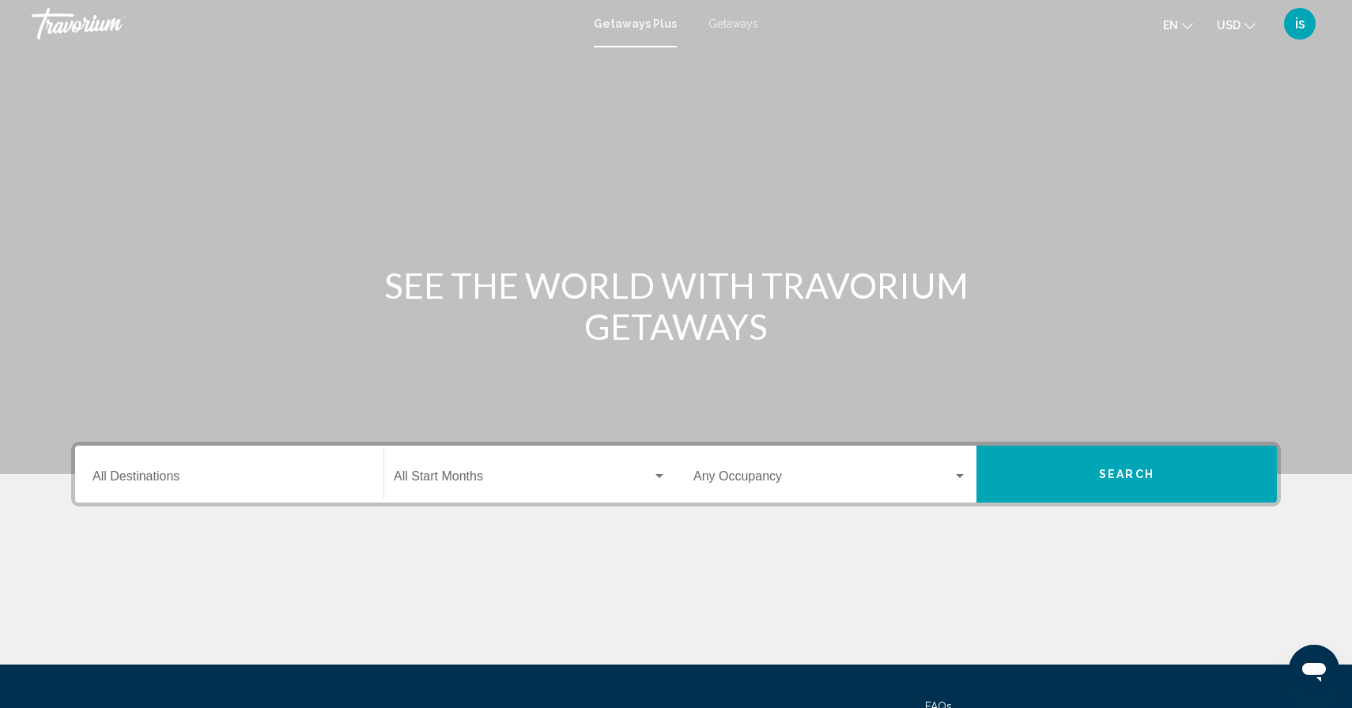
click at [254, 467] on div "Destination All Destinations" at bounding box center [228, 475] width 273 height 50
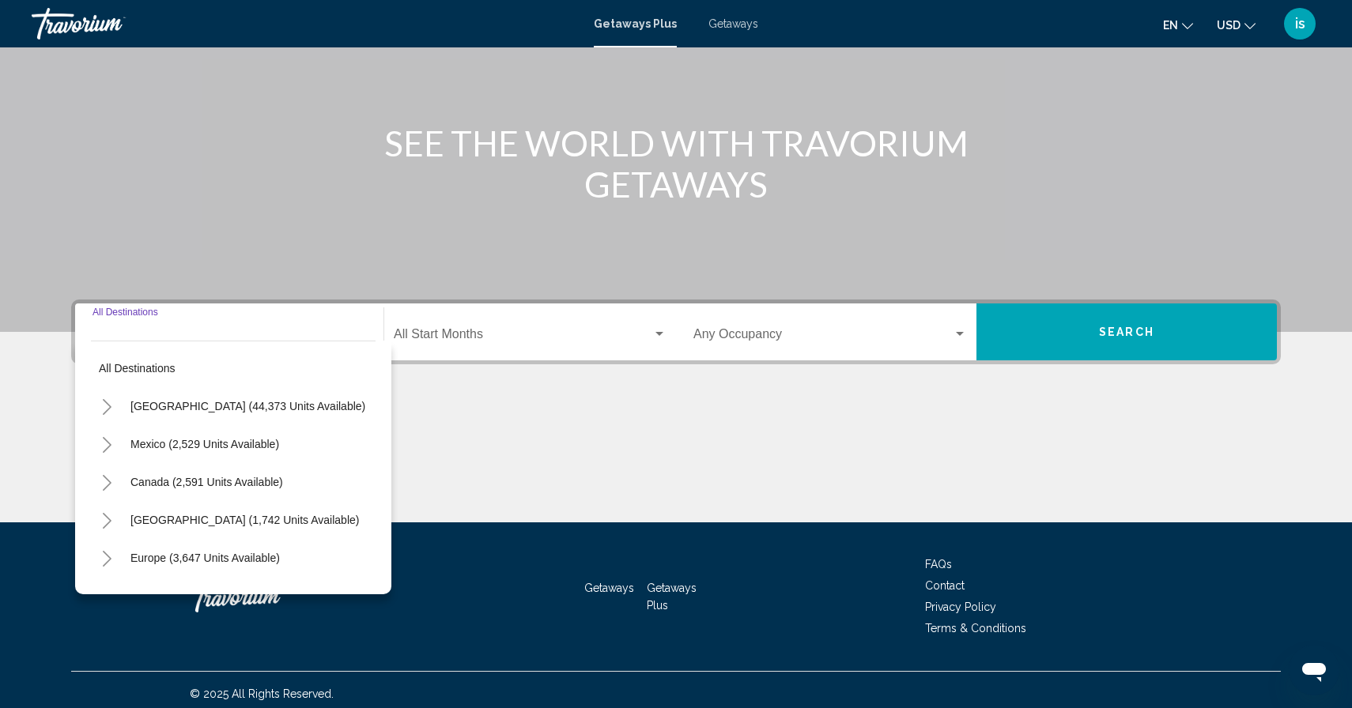
scroll to position [150, 0]
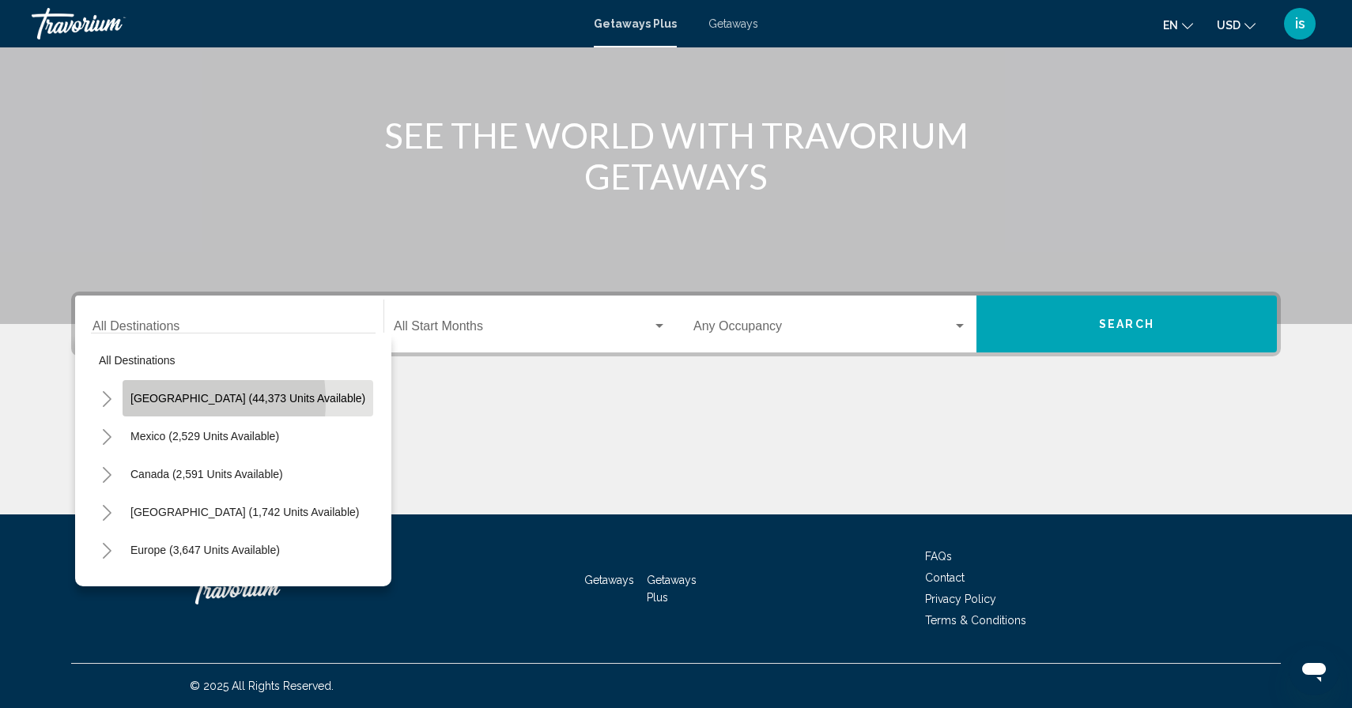
click at [153, 402] on span "[GEOGRAPHIC_DATA] (44,373 units available)" at bounding box center [247, 398] width 235 height 13
type input "**********"
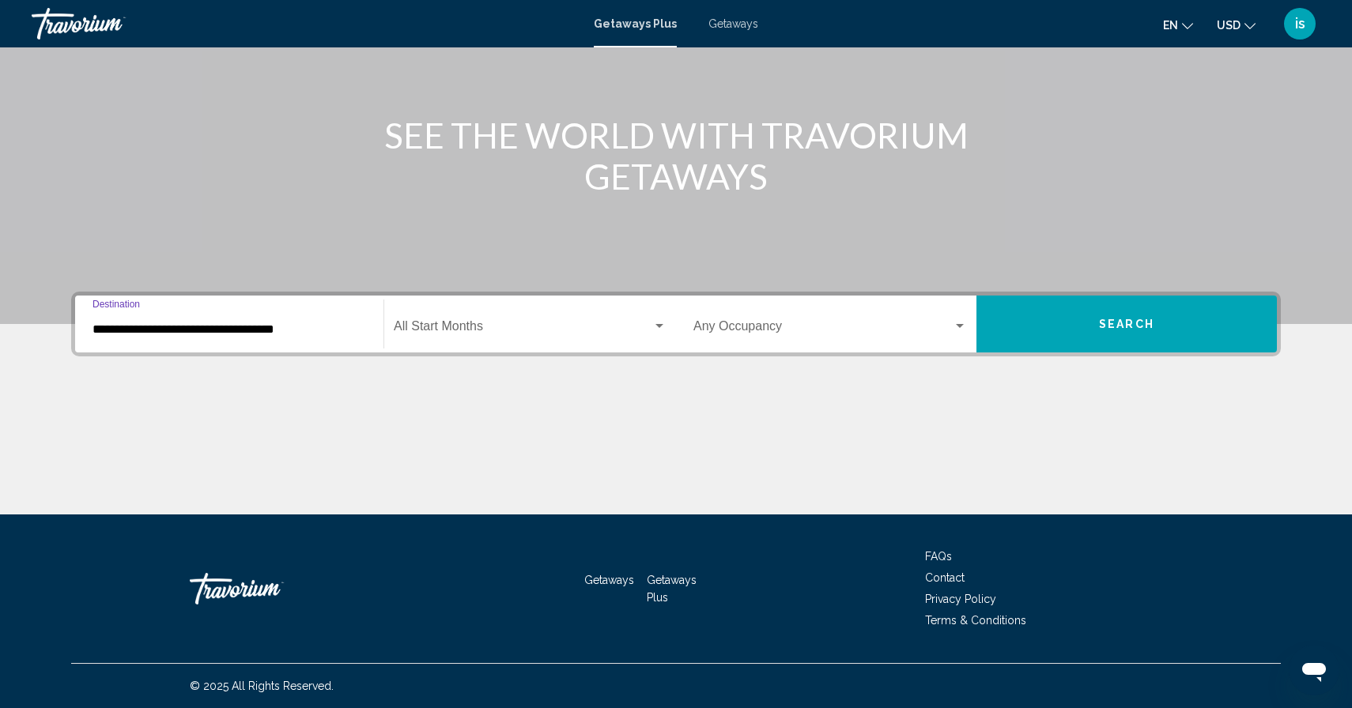
click at [492, 336] on span "Search widget" at bounding box center [523, 329] width 258 height 14
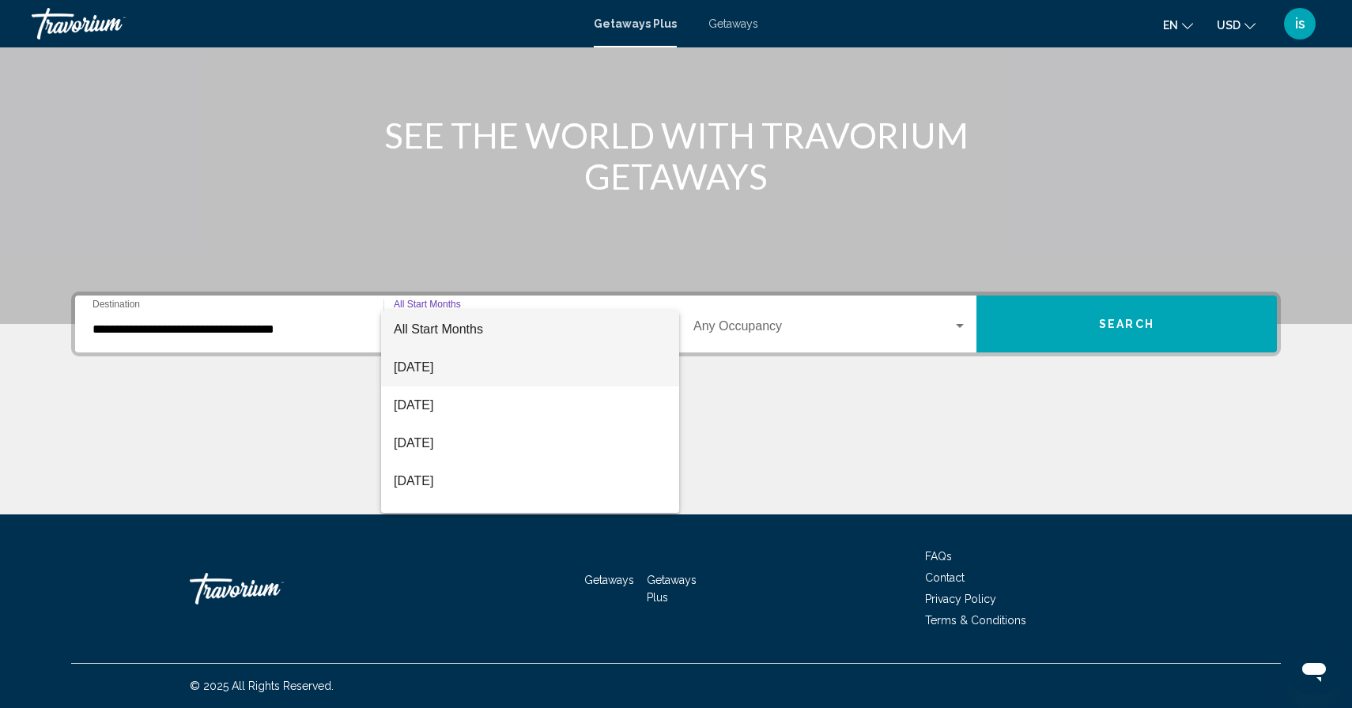
click at [452, 363] on span "[DATE]" at bounding box center [530, 368] width 273 height 38
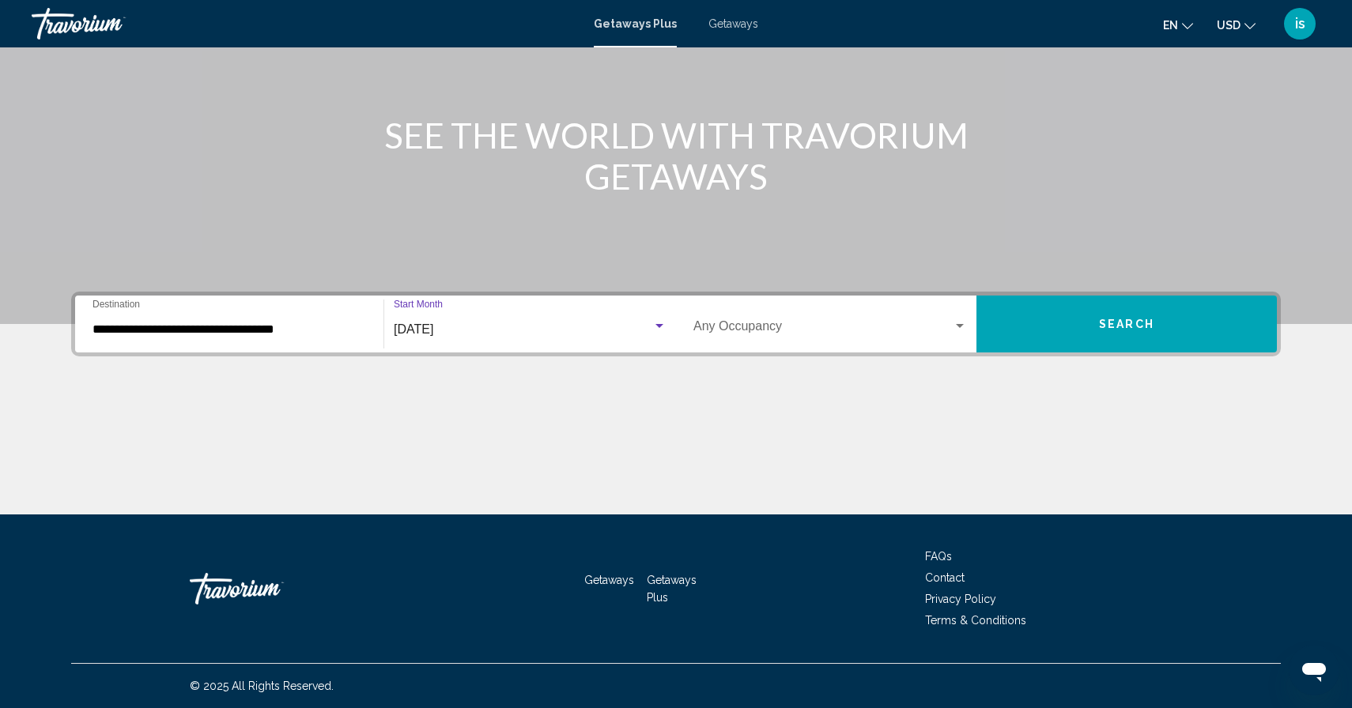
click at [409, 336] on span "[DATE]" at bounding box center [414, 328] width 40 height 13
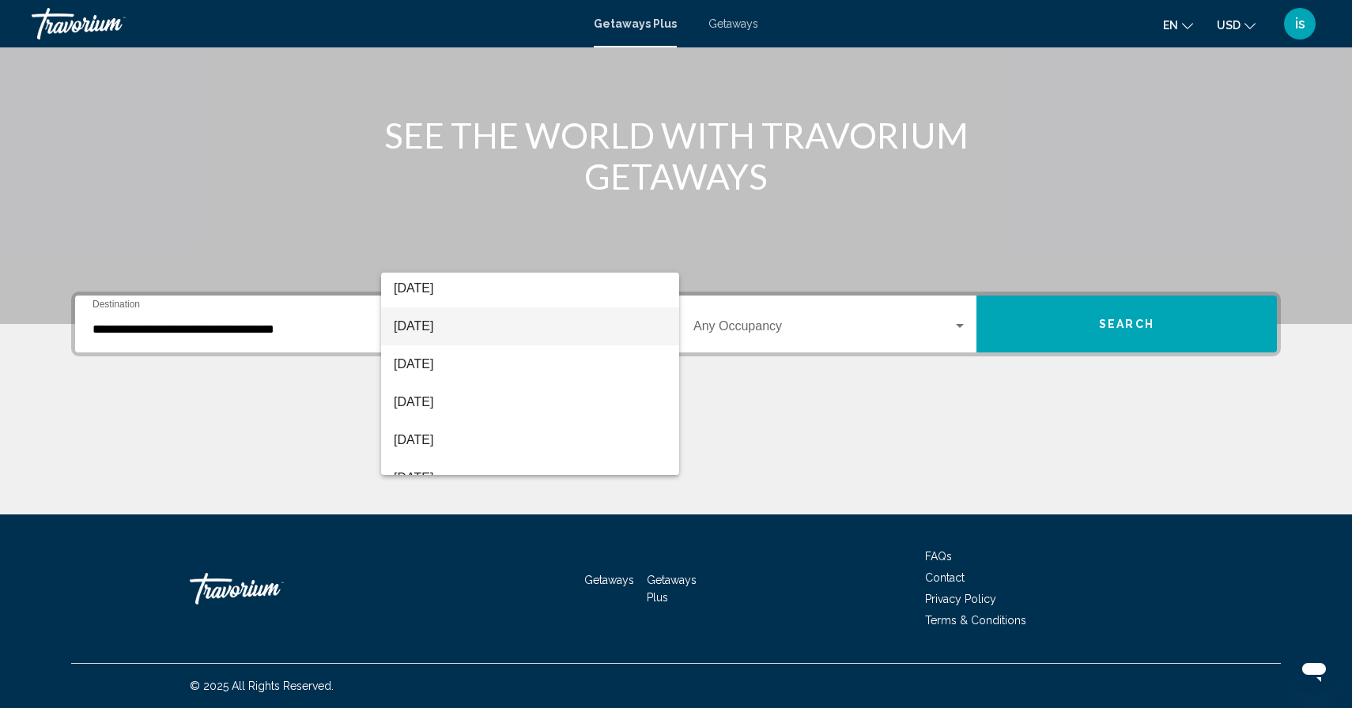
scroll to position [153, 0]
click at [428, 334] on span "[DATE]" at bounding box center [530, 329] width 273 height 38
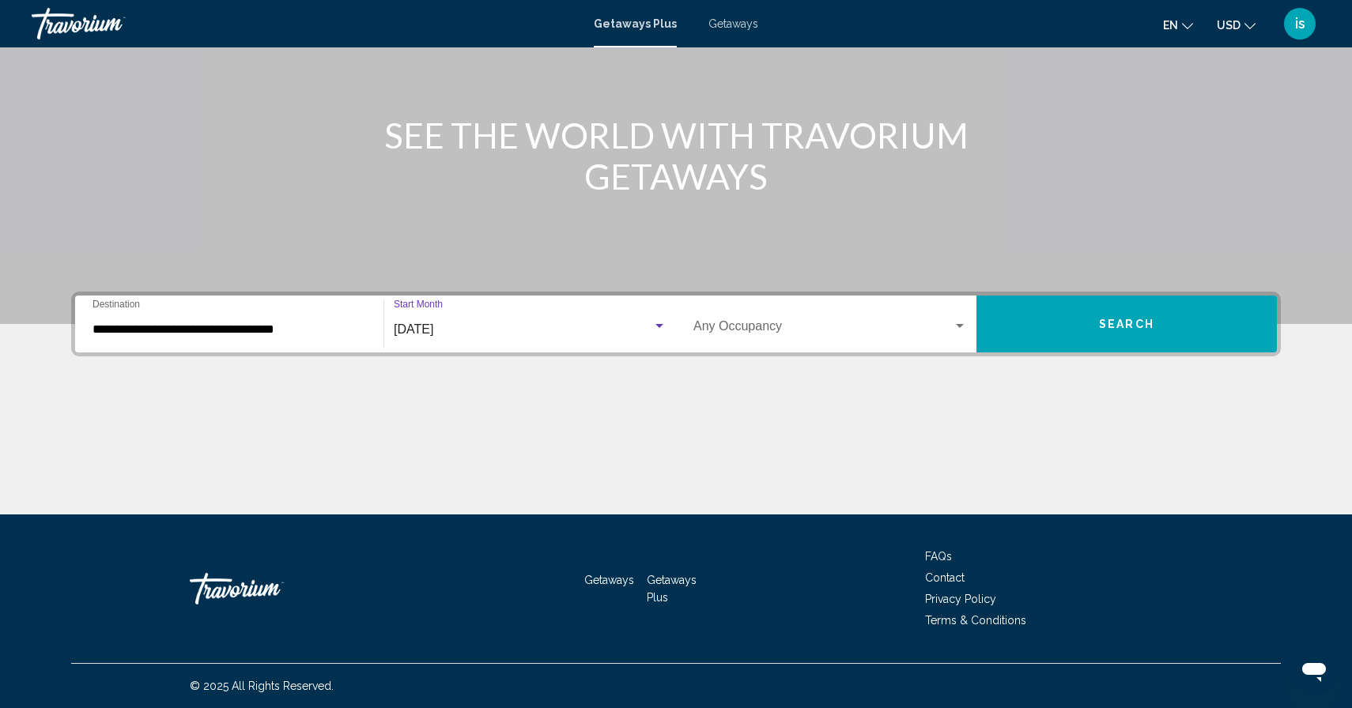
click at [235, 336] on input "**********" at bounding box center [228, 329] width 273 height 14
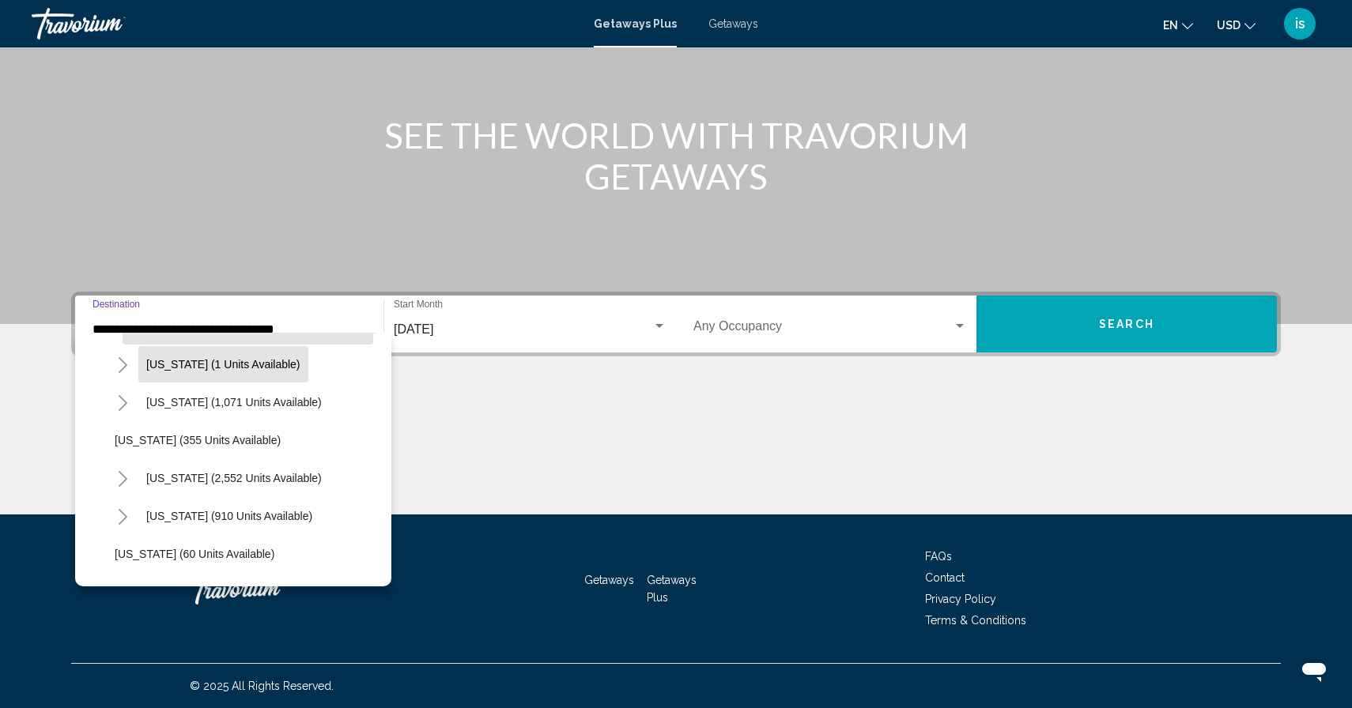
scroll to position [76, 0]
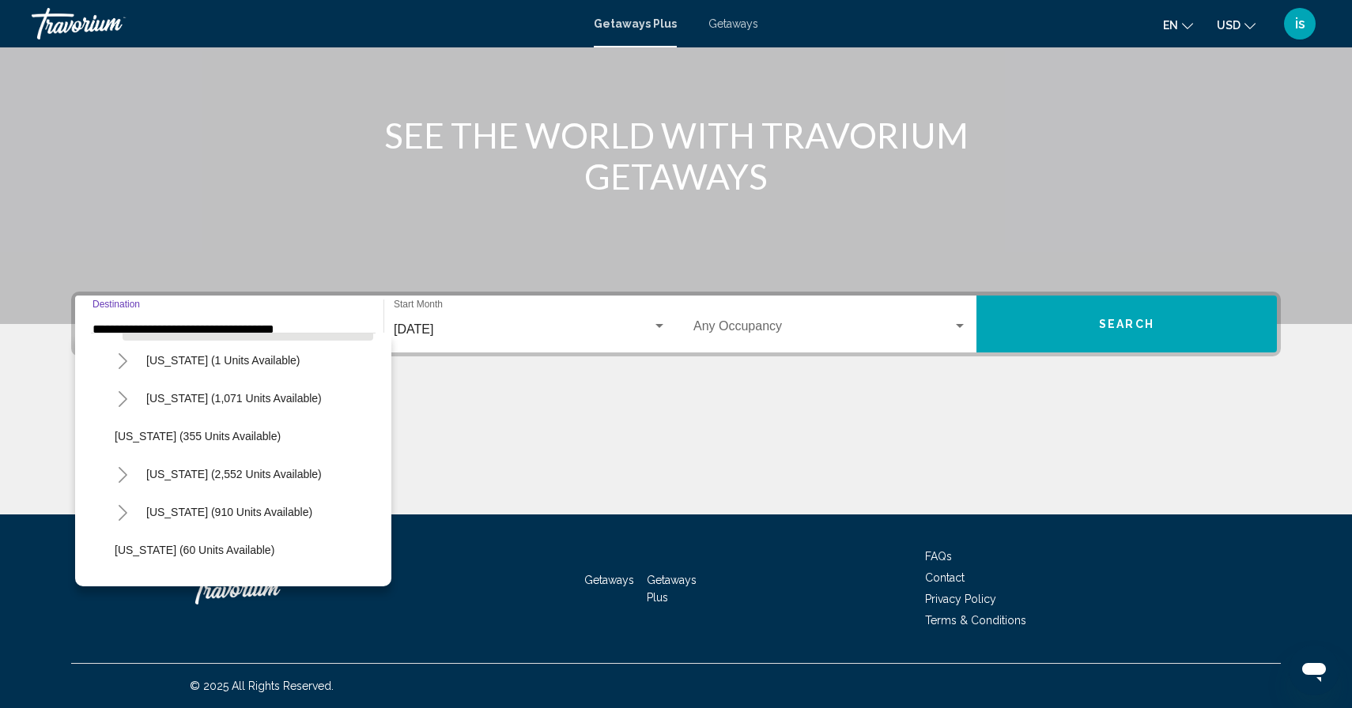
click at [40, 439] on div "**********" at bounding box center [676, 403] width 1273 height 223
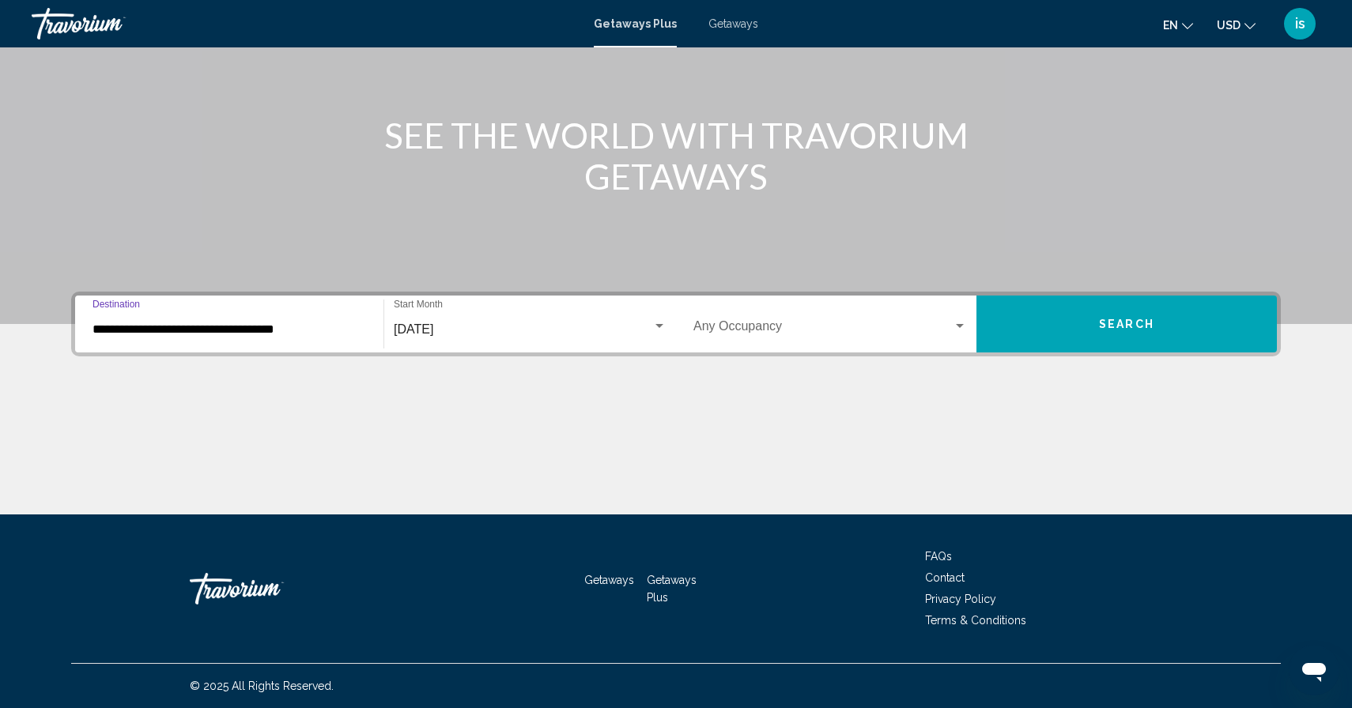
click at [111, 326] on input "**********" at bounding box center [228, 329] width 273 height 14
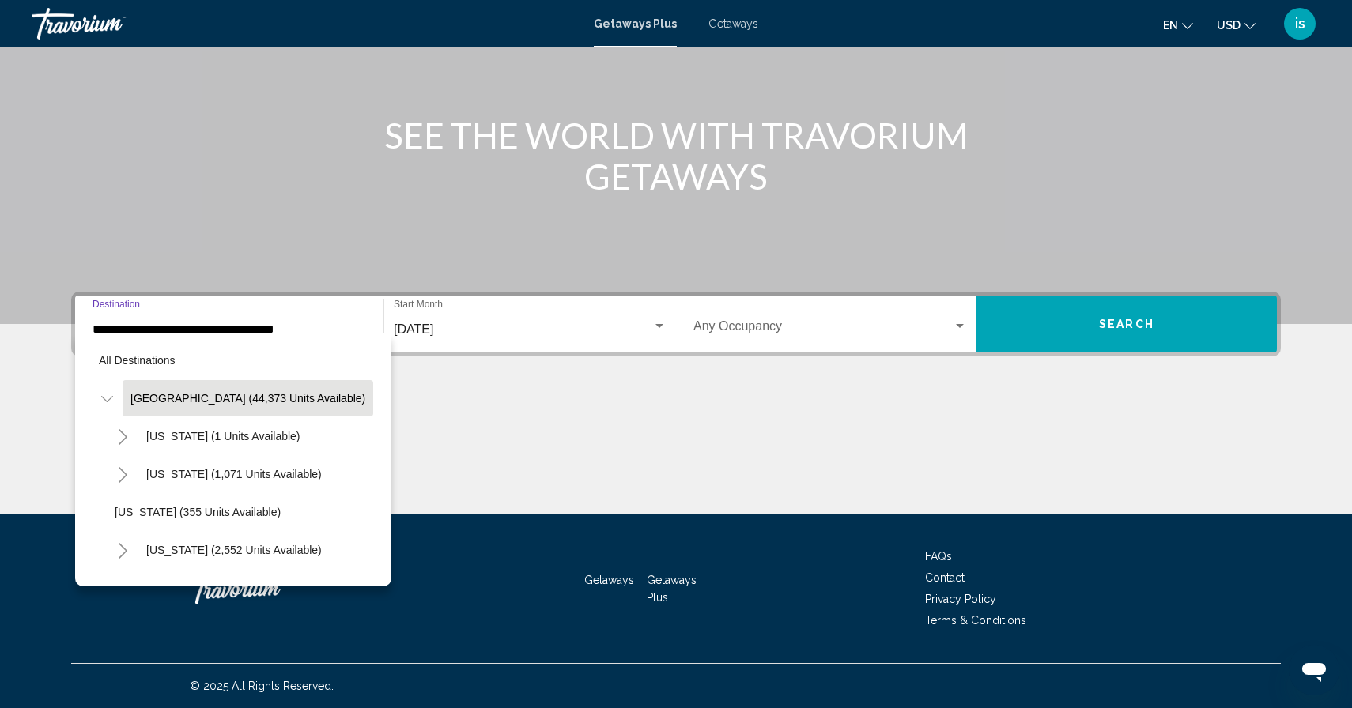
click at [111, 326] on input "**********" at bounding box center [228, 329] width 273 height 14
click at [474, 415] on div "Main content" at bounding box center [675, 455] width 1209 height 119
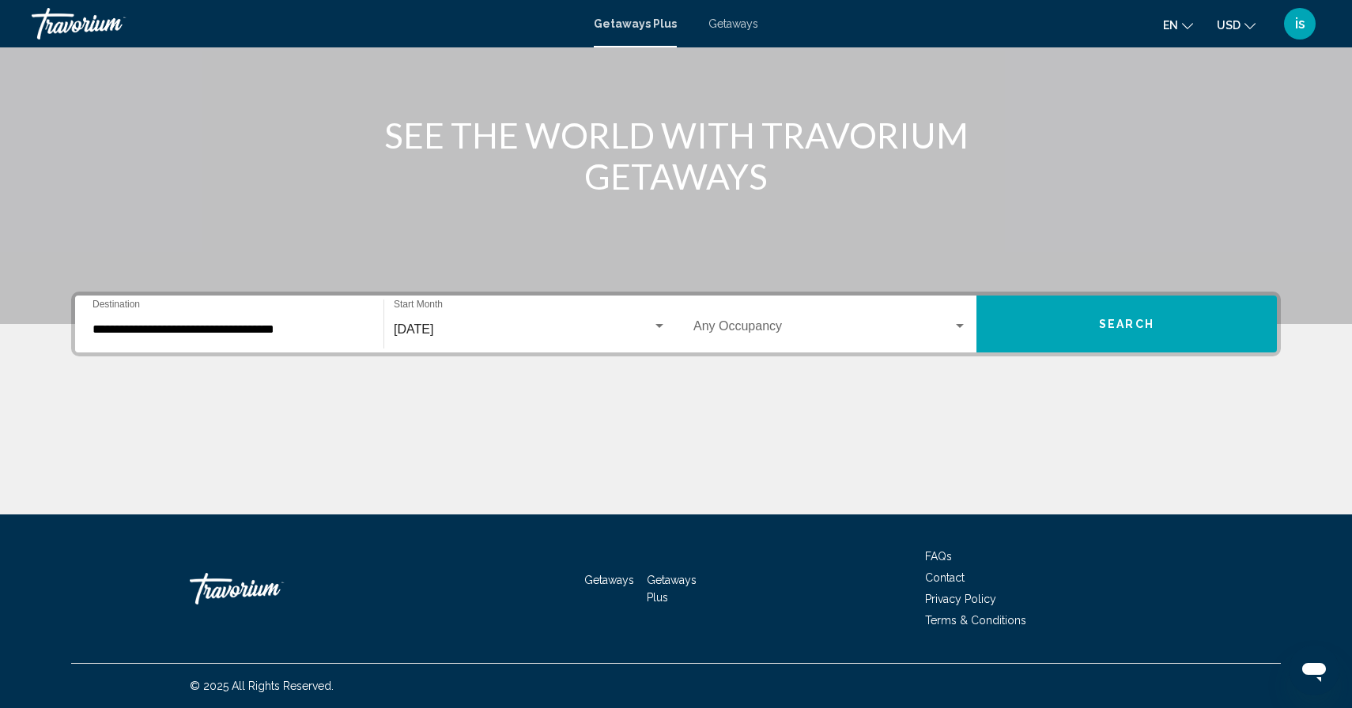
click at [351, 326] on input "**********" at bounding box center [228, 329] width 273 height 14
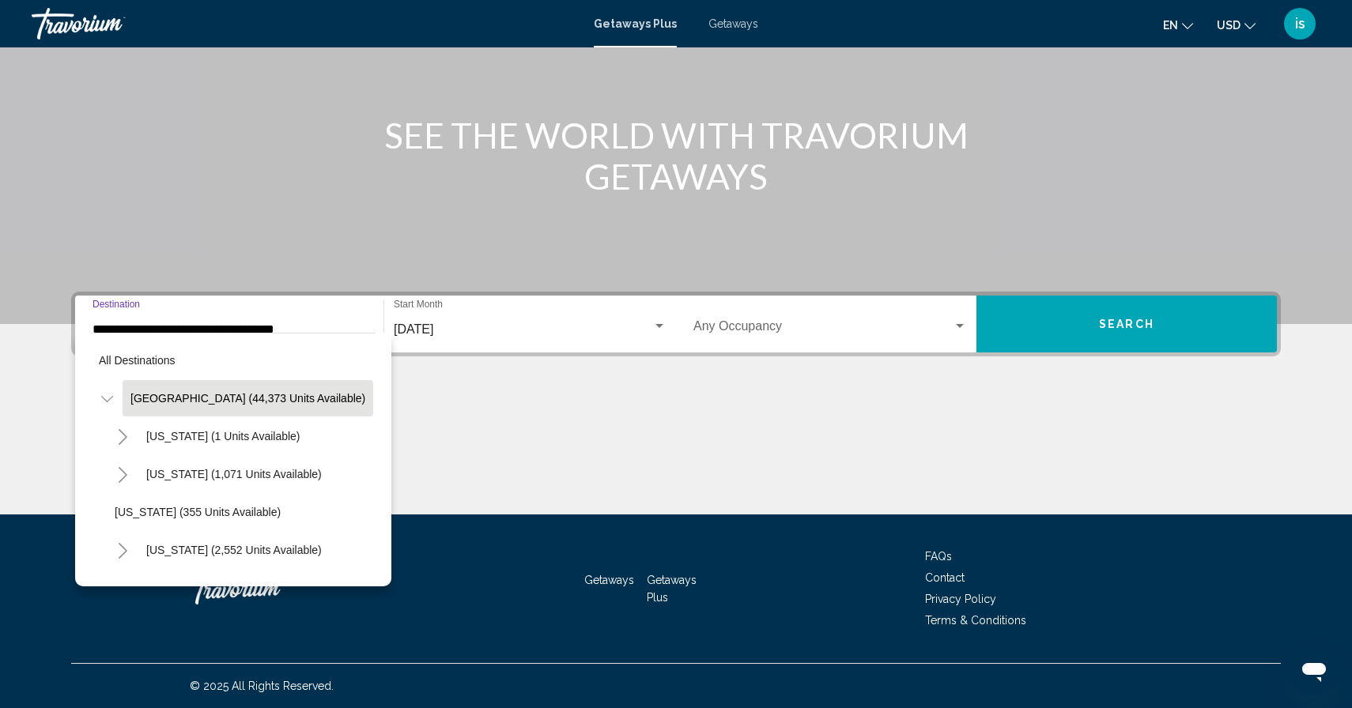
click at [351, 326] on input "**********" at bounding box center [228, 329] width 273 height 14
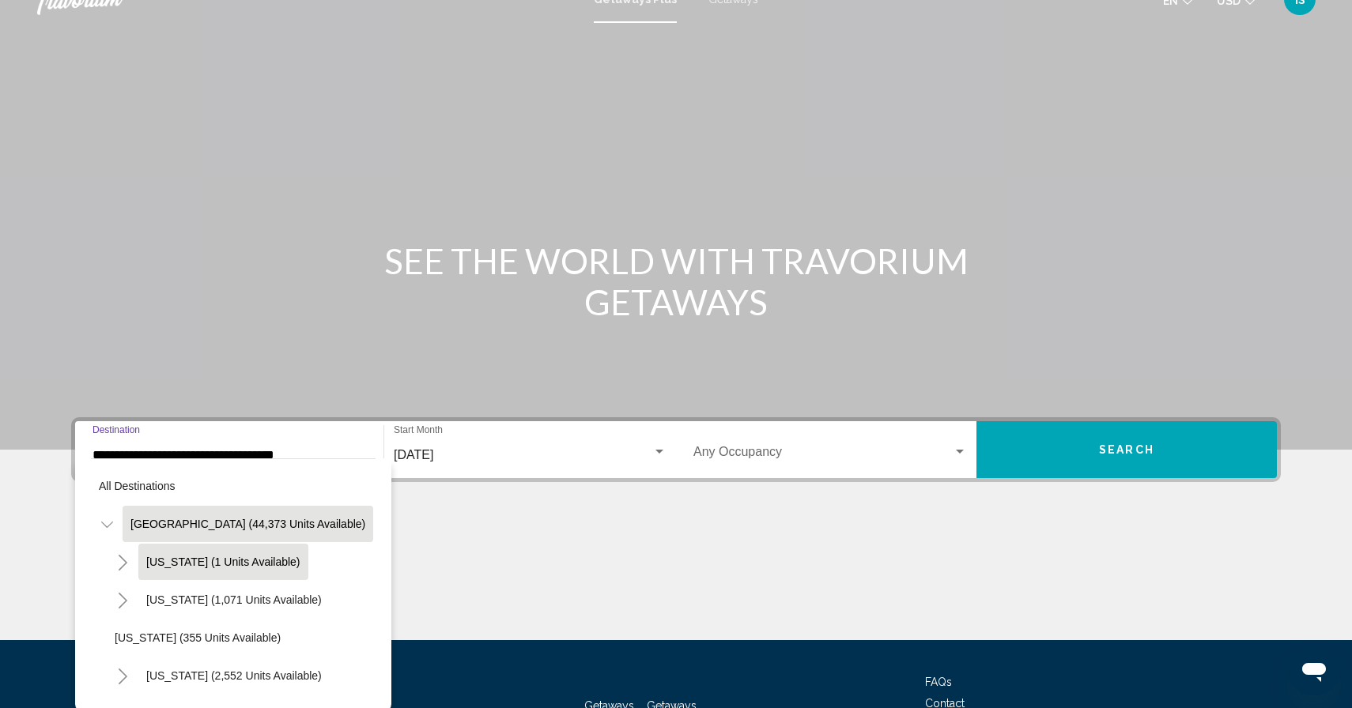
scroll to position [0, 0]
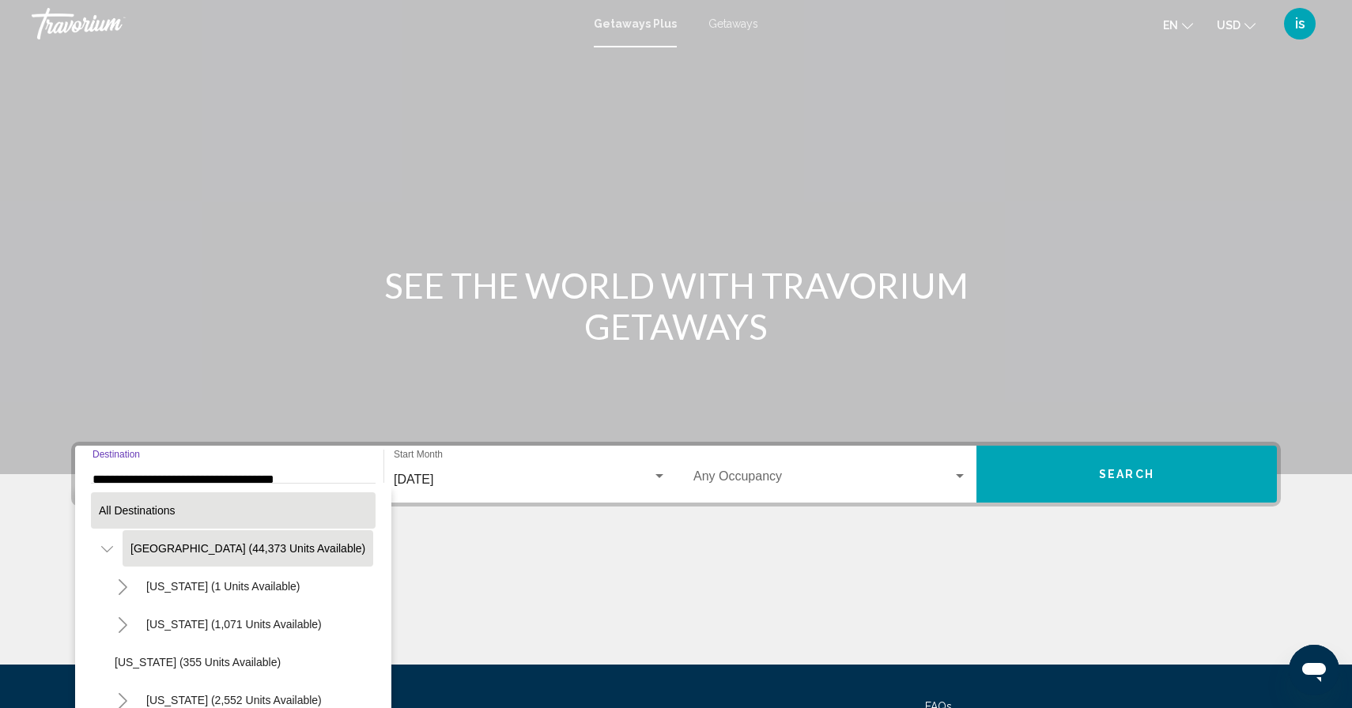
click at [152, 505] on span "All destinations" at bounding box center [137, 510] width 77 height 13
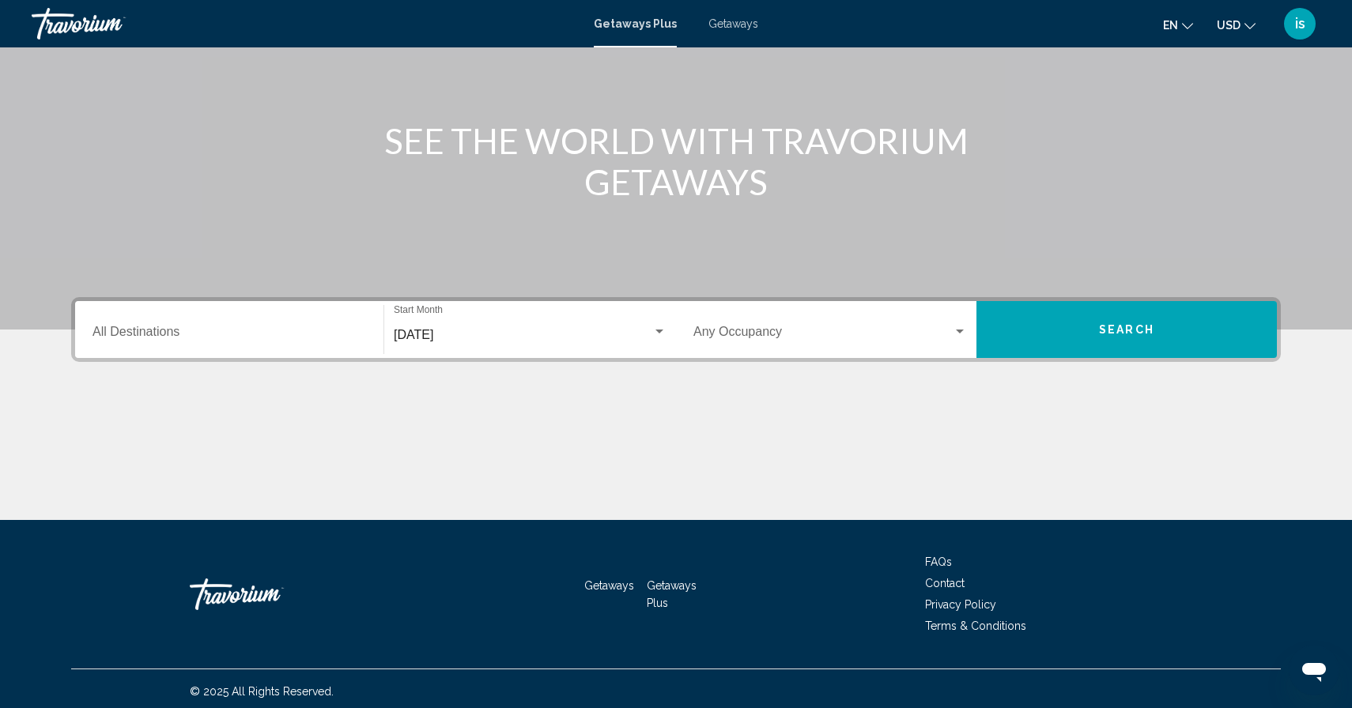
scroll to position [150, 0]
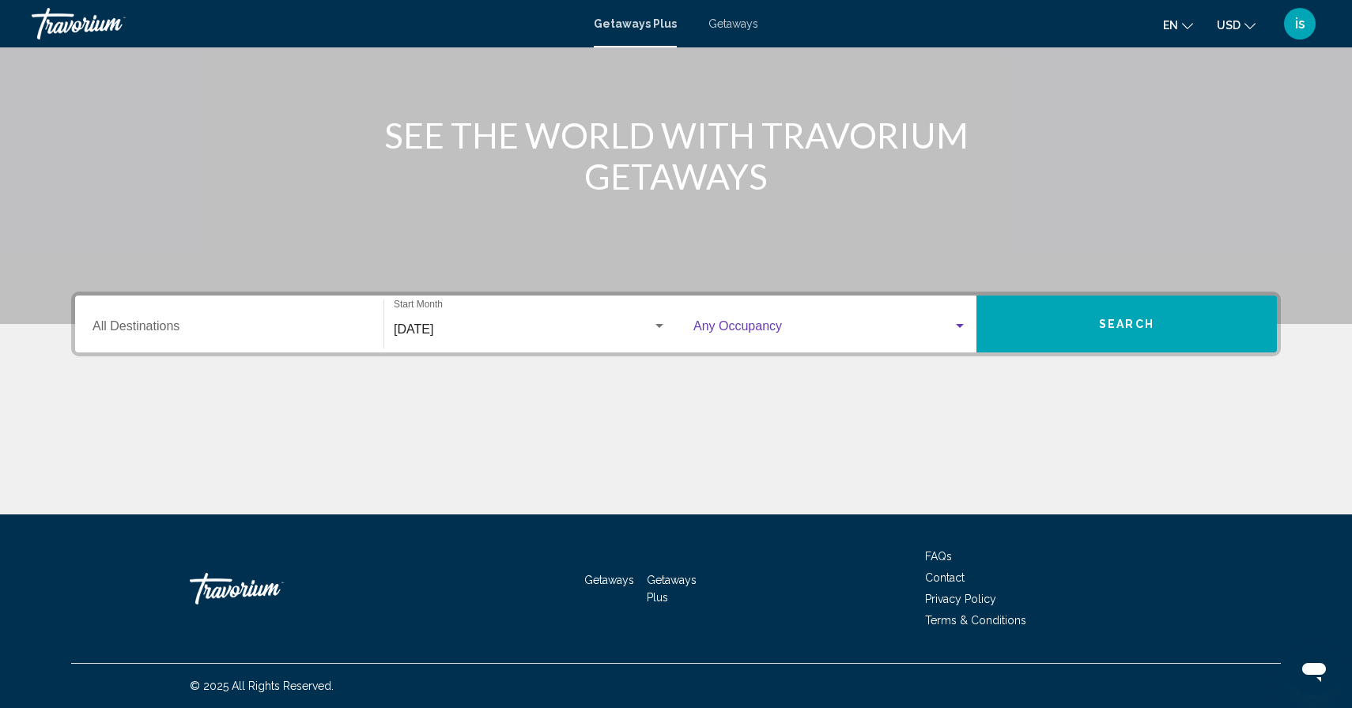
click at [721, 324] on span "Search widget" at bounding box center [822, 329] width 259 height 14
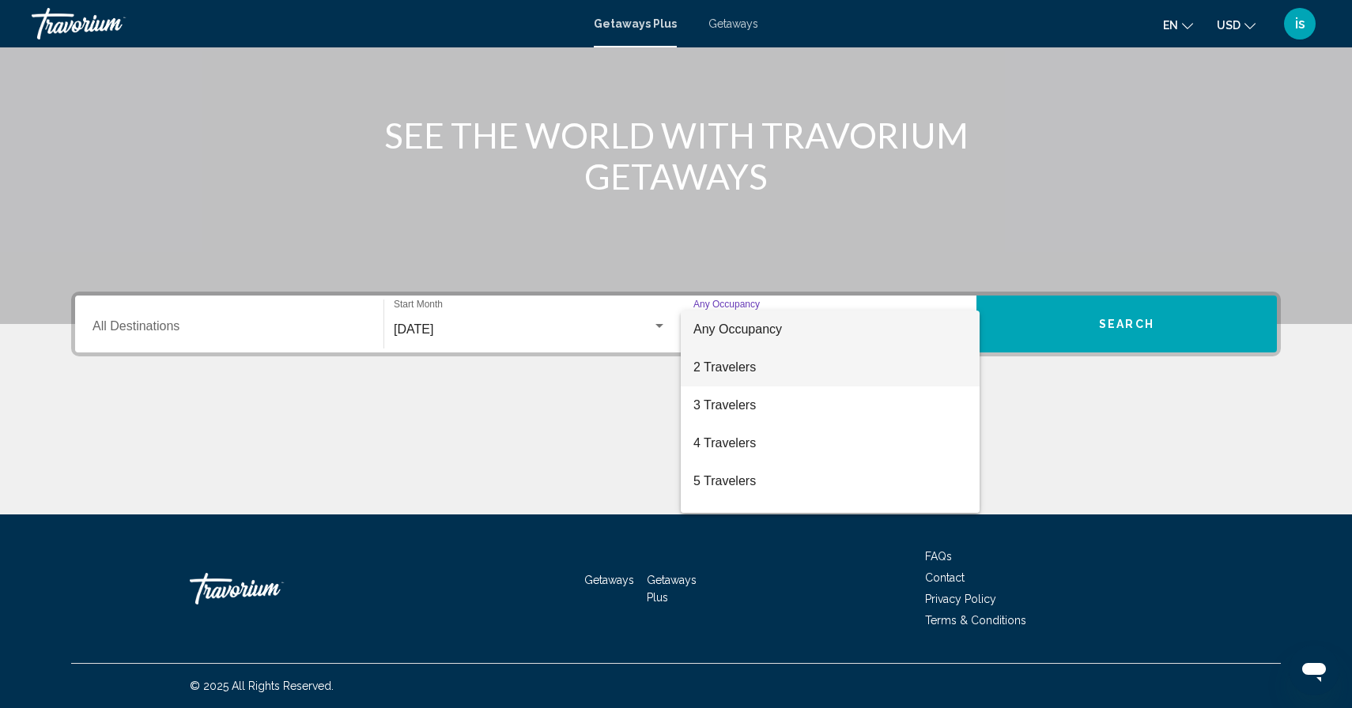
click at [715, 373] on span "2 Travelers" at bounding box center [829, 368] width 273 height 38
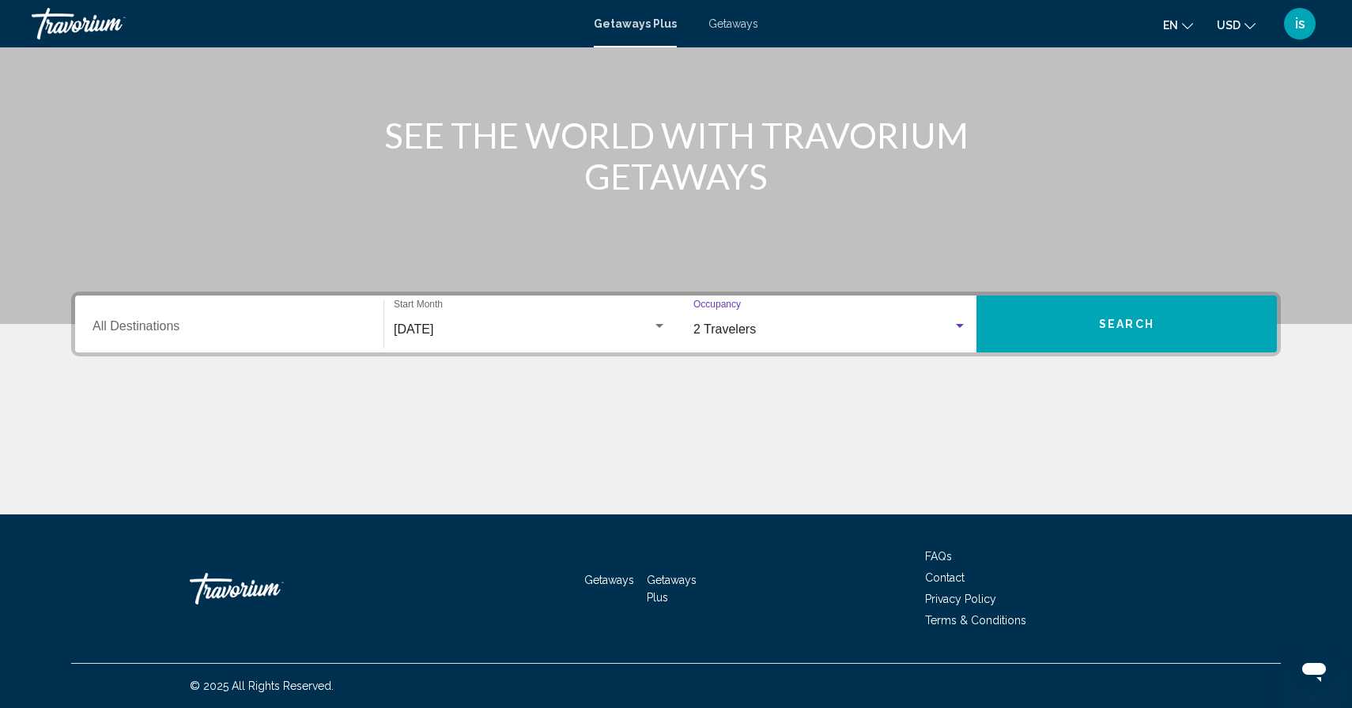
click at [733, 330] on span "2 Travelers" at bounding box center [724, 328] width 62 height 13
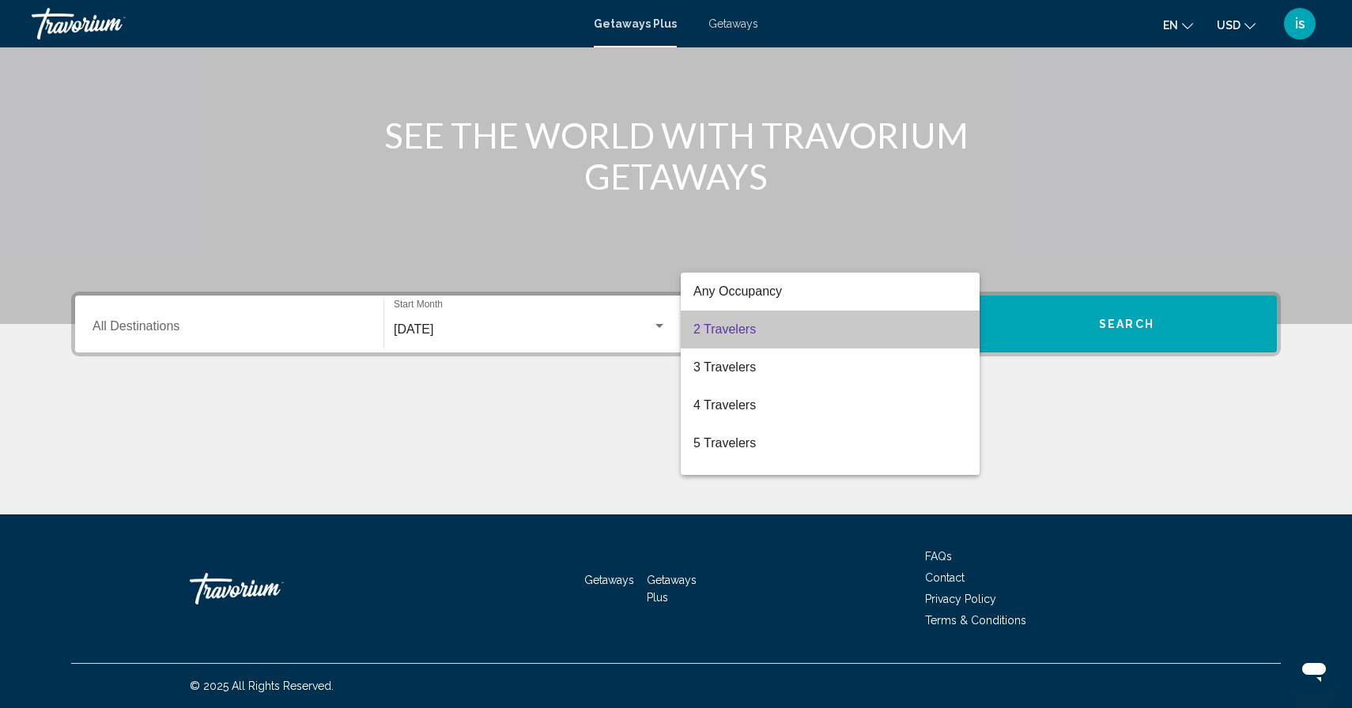
click at [726, 334] on span "2 Travelers" at bounding box center [829, 330] width 273 height 38
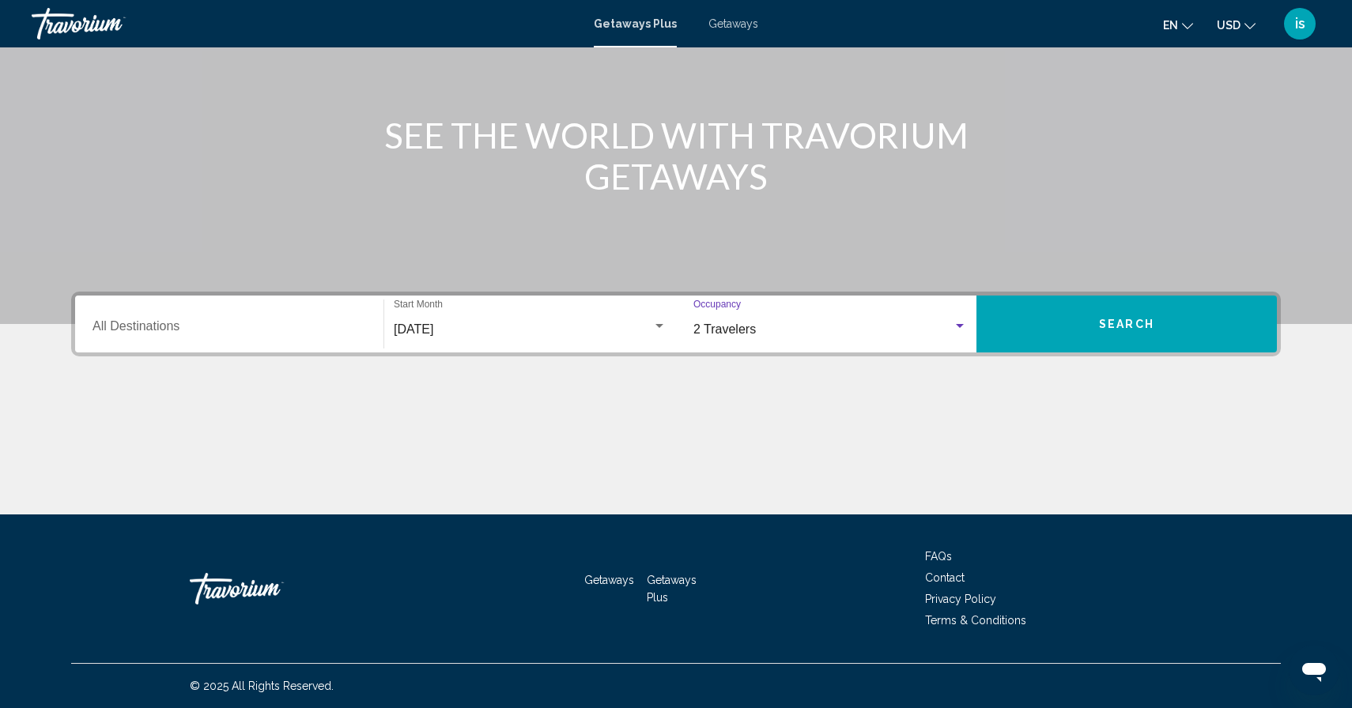
click at [1077, 329] on button "Search" at bounding box center [1126, 324] width 300 height 57
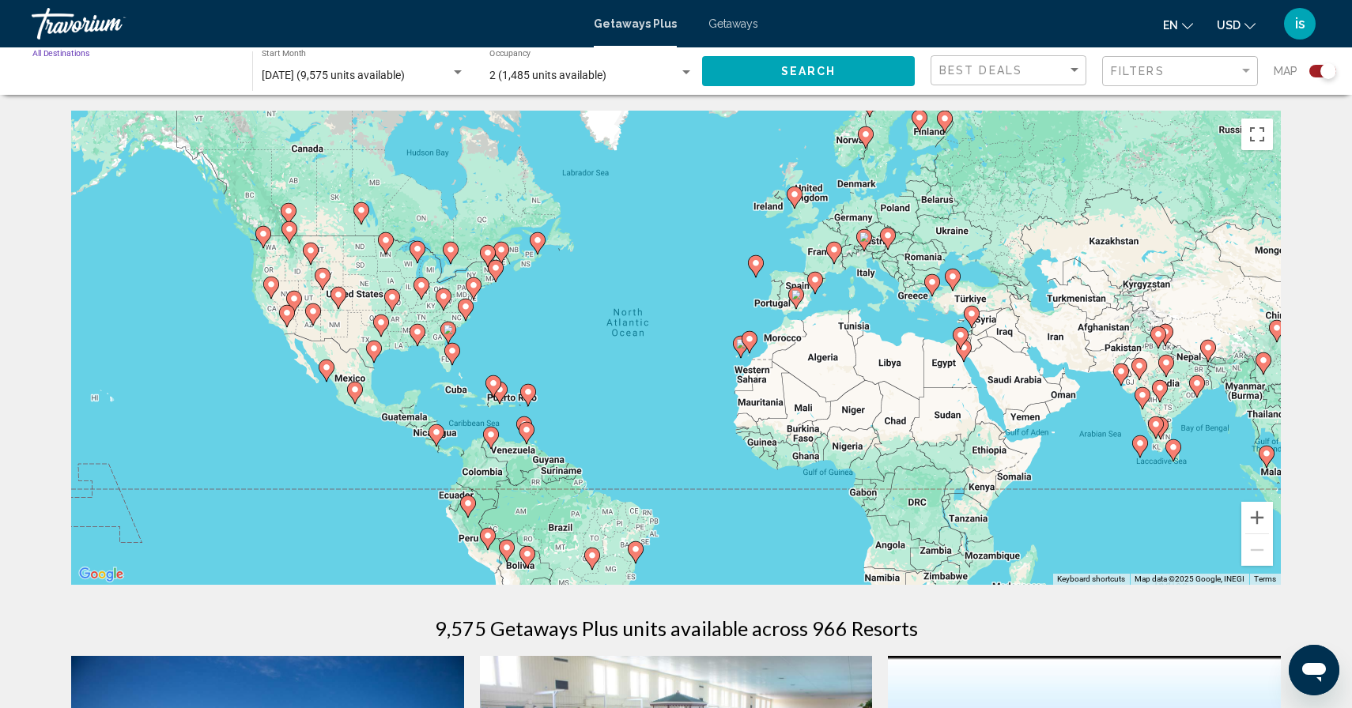
click at [141, 70] on input "Destination All Destinations" at bounding box center [134, 76] width 204 height 13
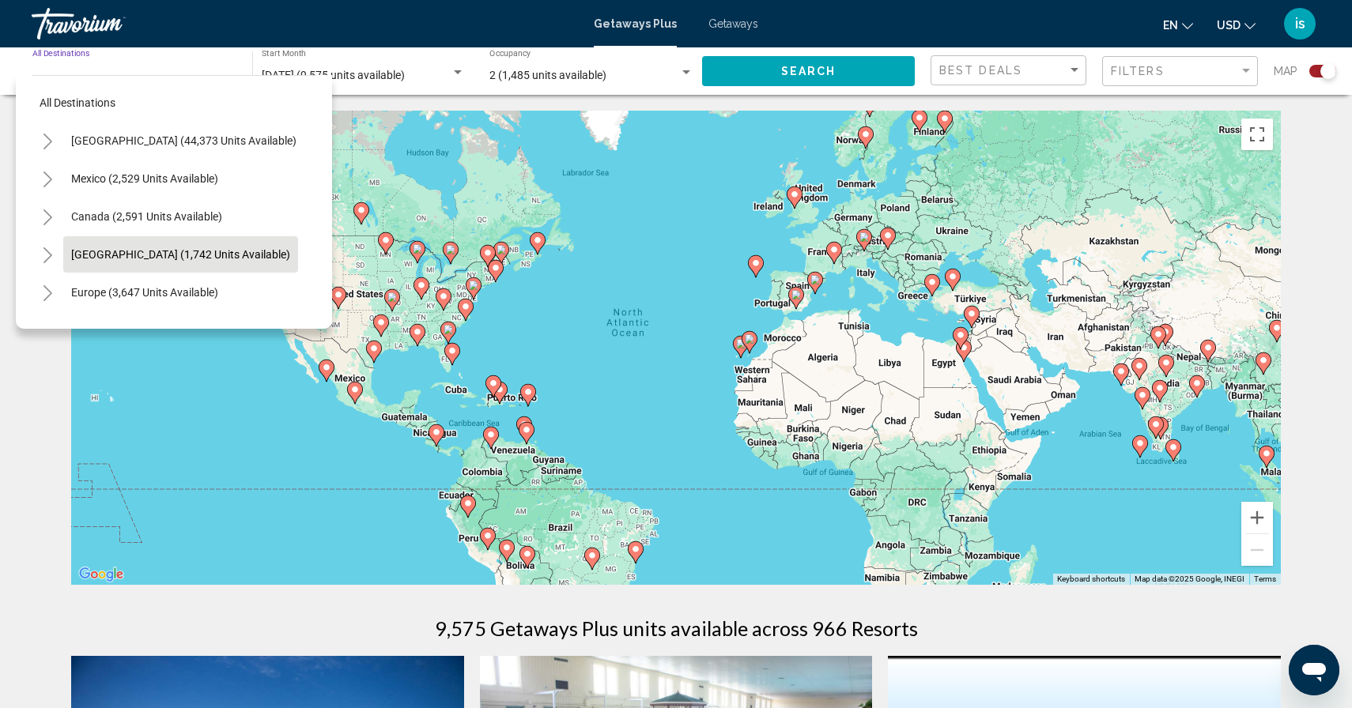
click at [100, 255] on span "[GEOGRAPHIC_DATA] (1,742 units available)" at bounding box center [180, 254] width 219 height 13
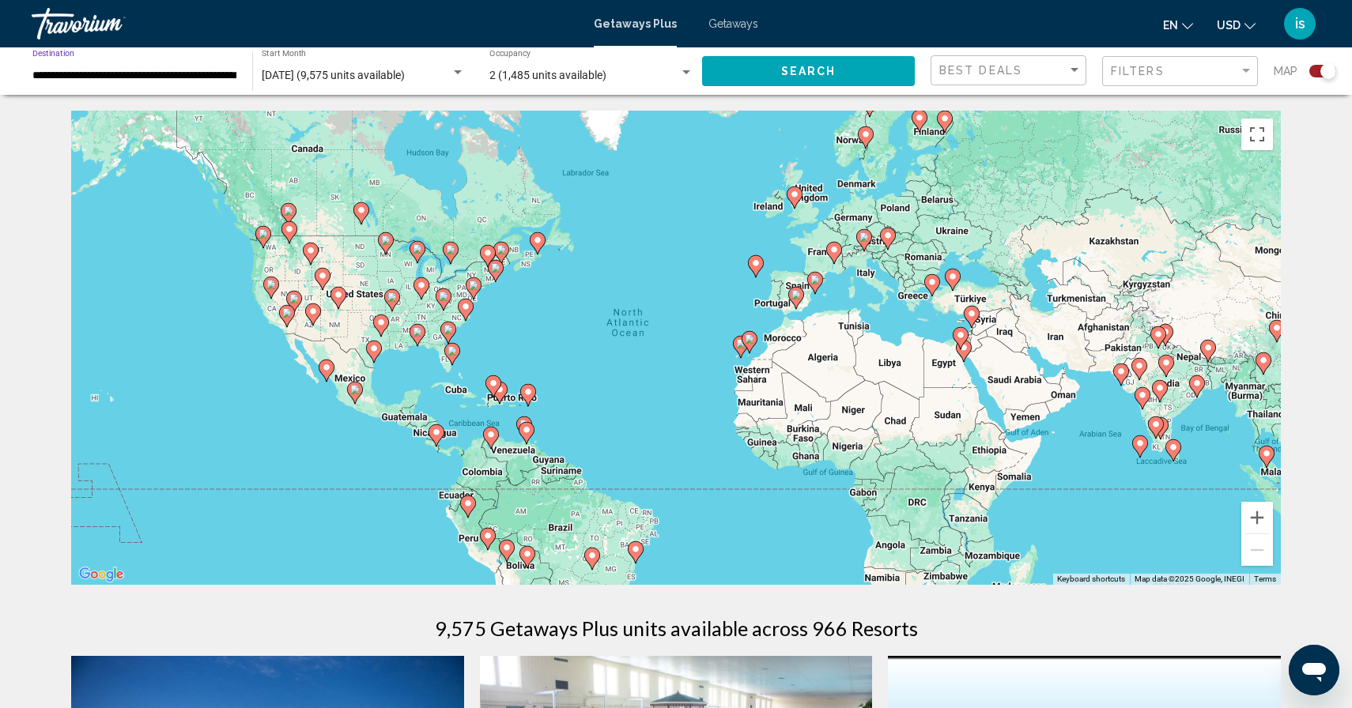
click at [798, 66] on span "Search" at bounding box center [808, 72] width 55 height 13
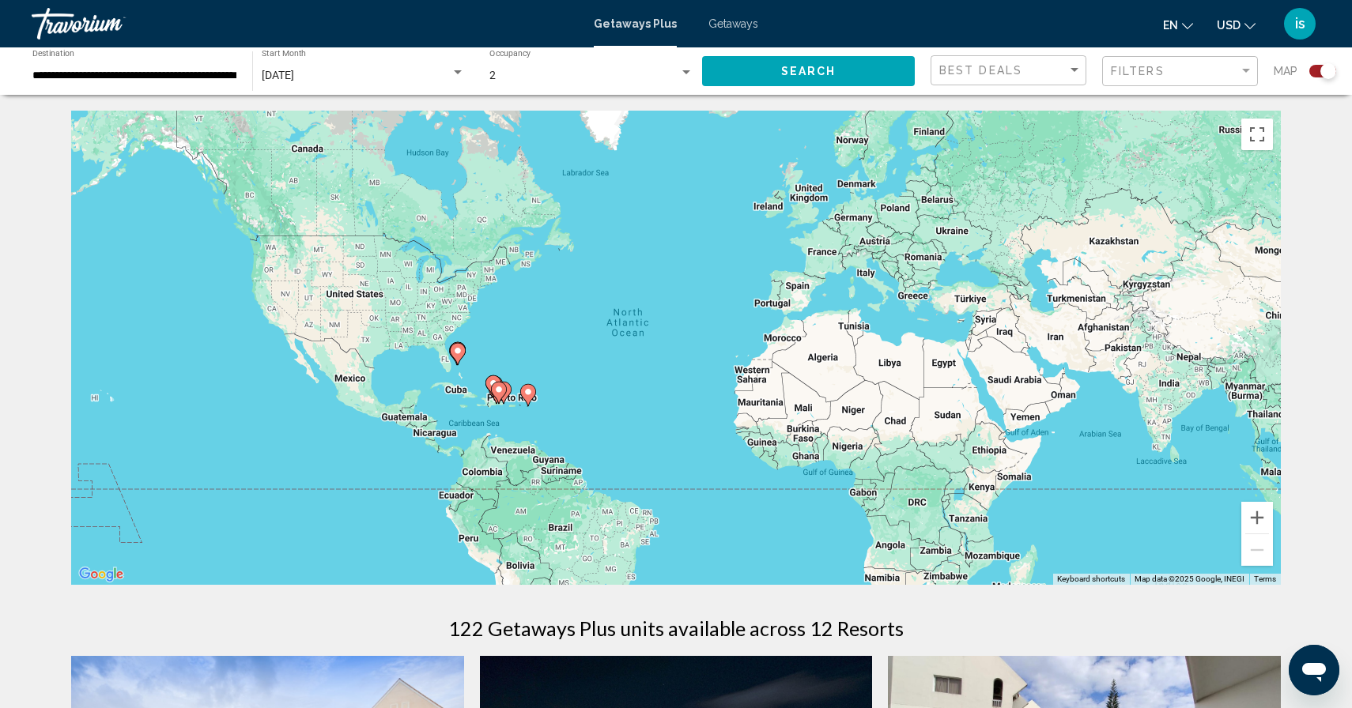
click at [169, 78] on input "**********" at bounding box center [134, 76] width 204 height 13
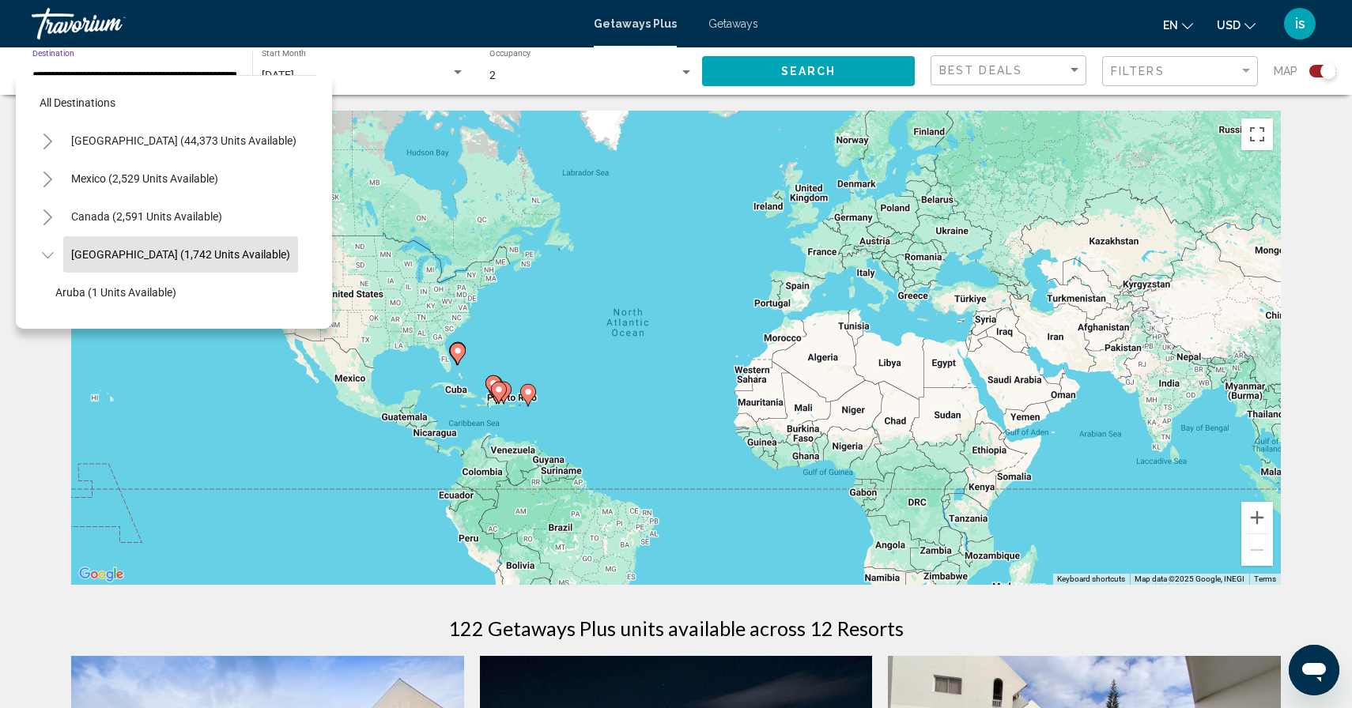
scroll to position [56, 13]
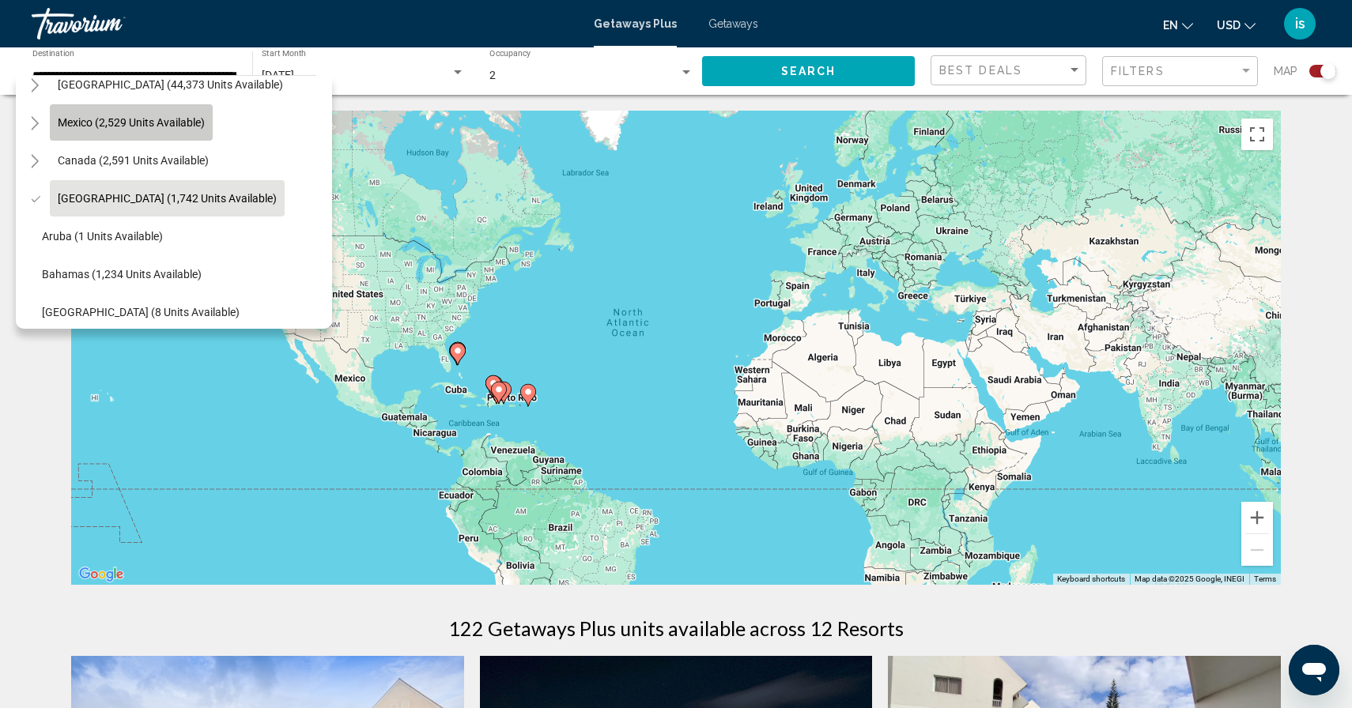
click at [130, 122] on span "Mexico (2,529 units available)" at bounding box center [131, 122] width 147 height 13
type input "**********"
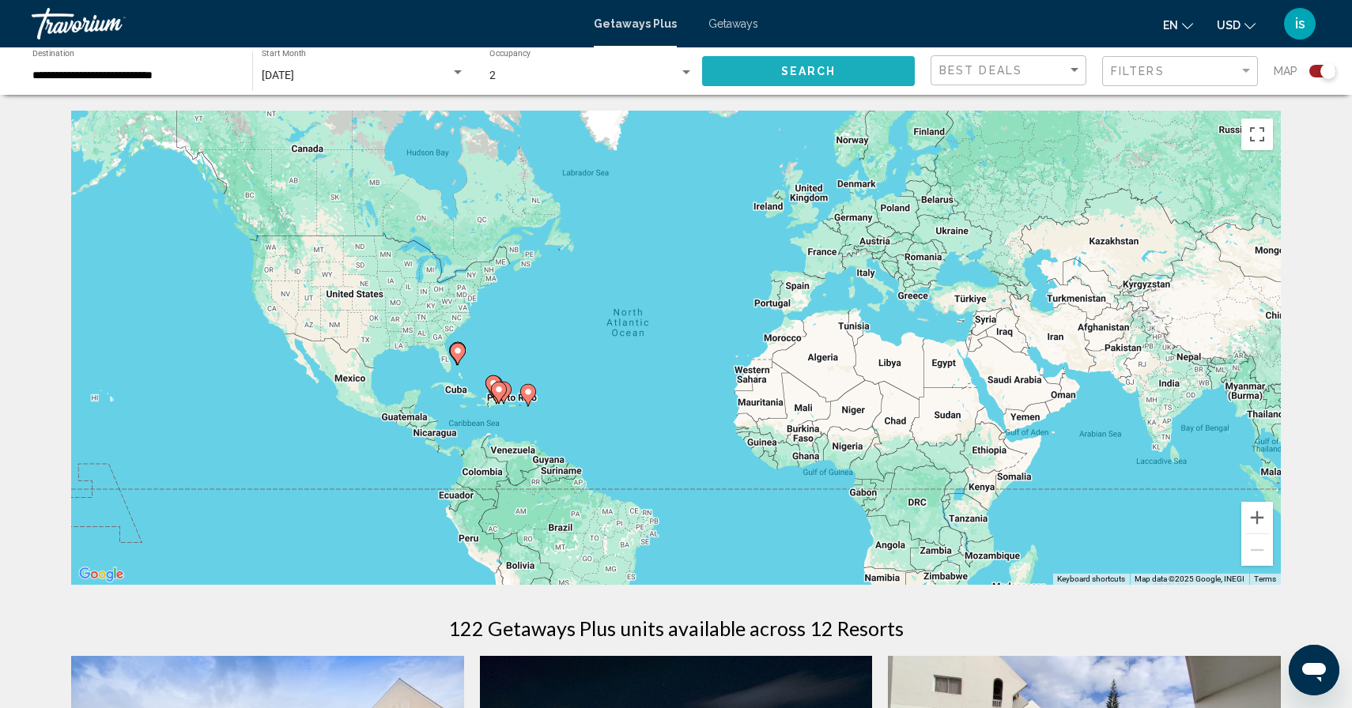
click at [865, 74] on button "Search" at bounding box center [808, 70] width 213 height 29
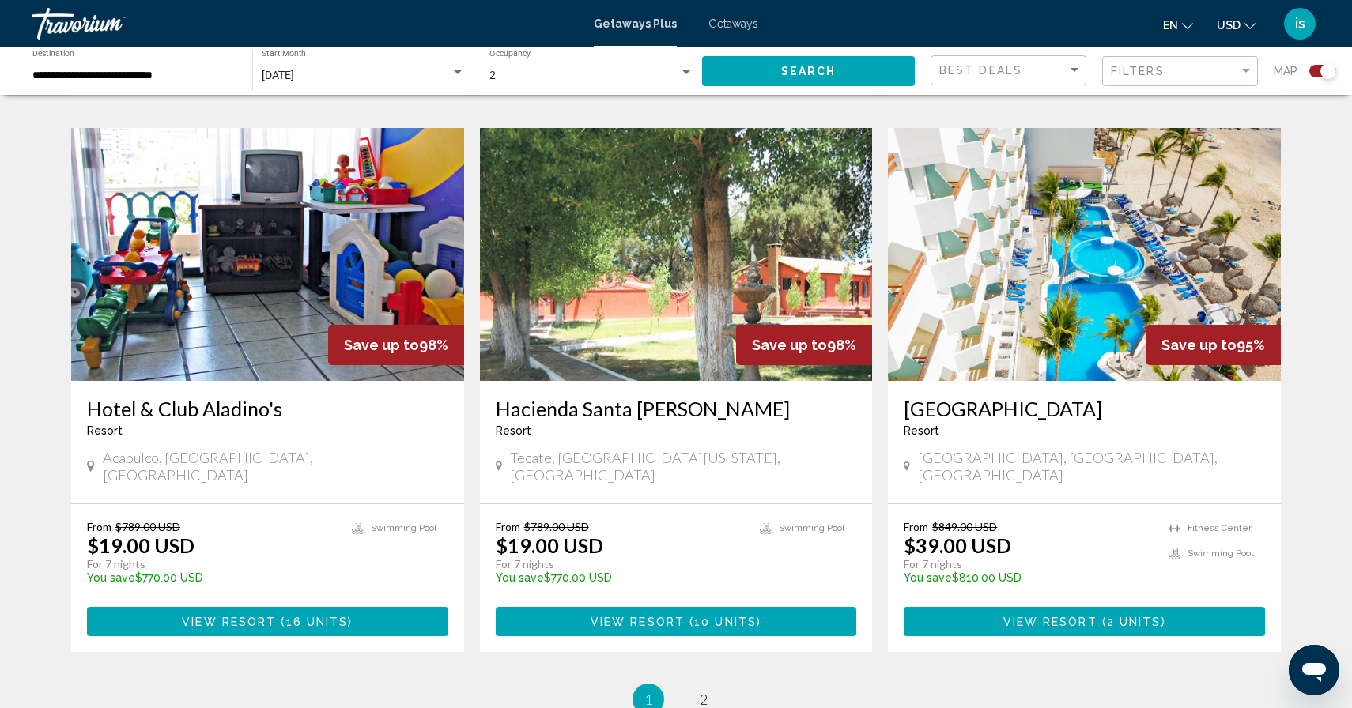
scroll to position [2263, 0]
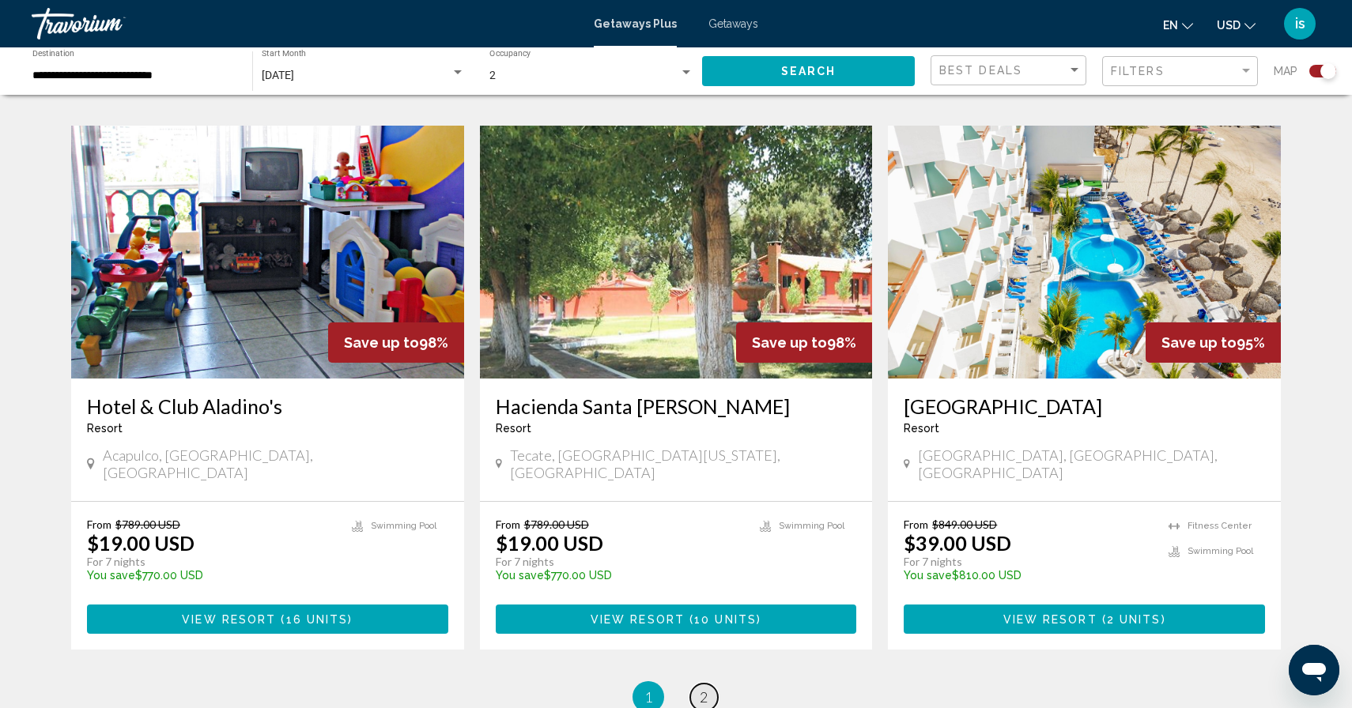
click at [711, 684] on link "page 2" at bounding box center [704, 698] width 28 height 28
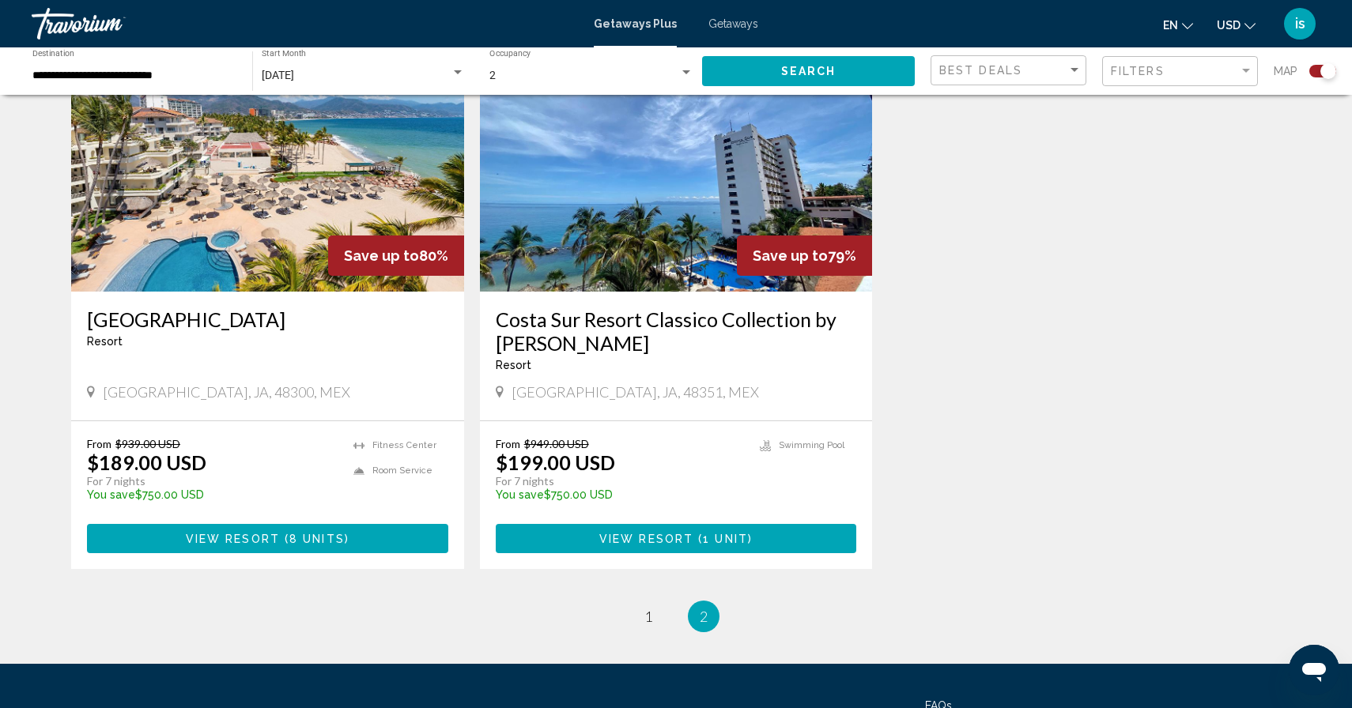
scroll to position [2404, 0]
